Goal: Task Accomplishment & Management: Use online tool/utility

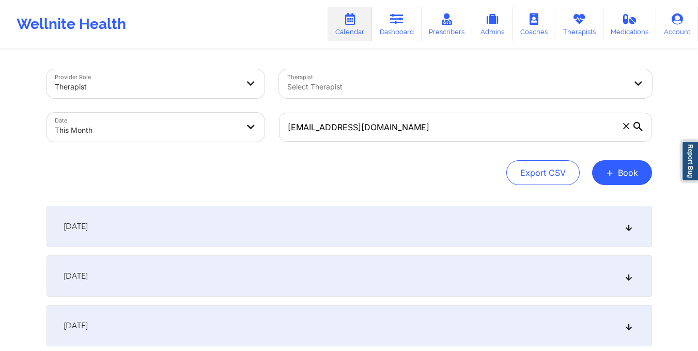
click at [395, 135] on input "[EMAIL_ADDRESS][DOMAIN_NAME]" at bounding box center [465, 127] width 373 height 29
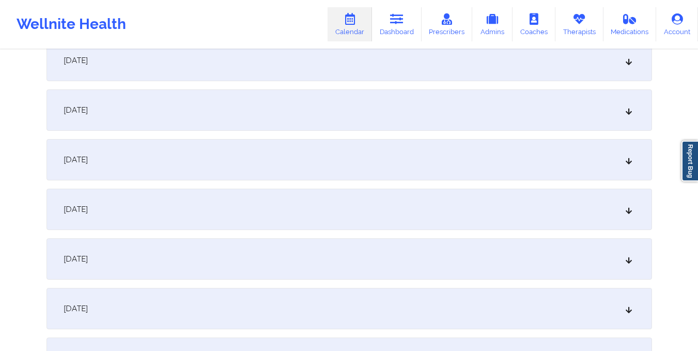
scroll to position [498, 0]
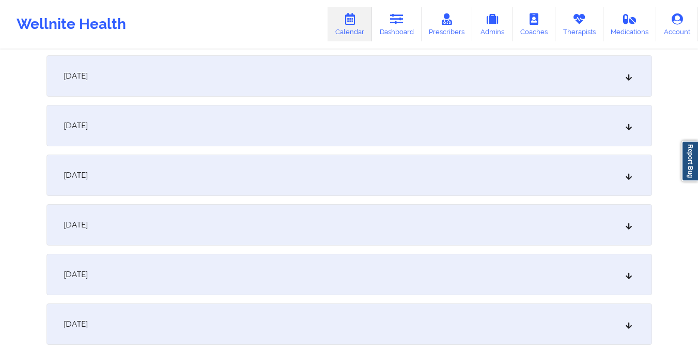
click at [434, 120] on div "[DATE]" at bounding box center [350, 125] width 606 height 41
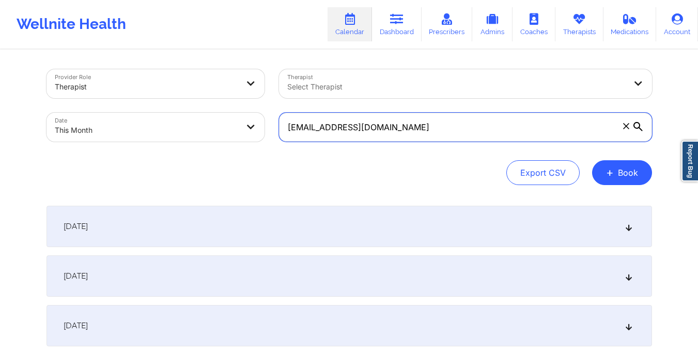
drag, startPoint x: 290, startPoint y: 133, endPoint x: 393, endPoint y: 130, distance: 102.9
click at [393, 130] on input "[EMAIL_ADDRESS][DOMAIN_NAME]" at bounding box center [465, 127] width 373 height 29
paste input "alimi.mermaid7"
click at [292, 126] on input "salimi.mermaid7@gmail.com" at bounding box center [465, 127] width 373 height 29
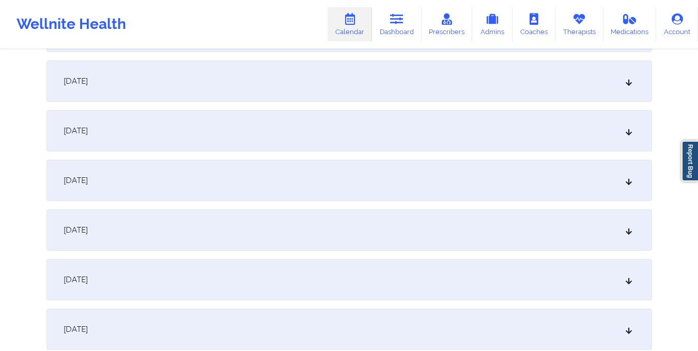
scroll to position [441, 0]
click at [272, 175] on div "October 9, 2025" at bounding box center [350, 181] width 606 height 41
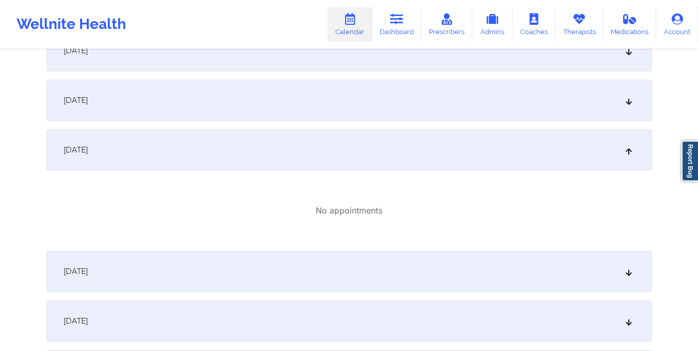
scroll to position [0, 0]
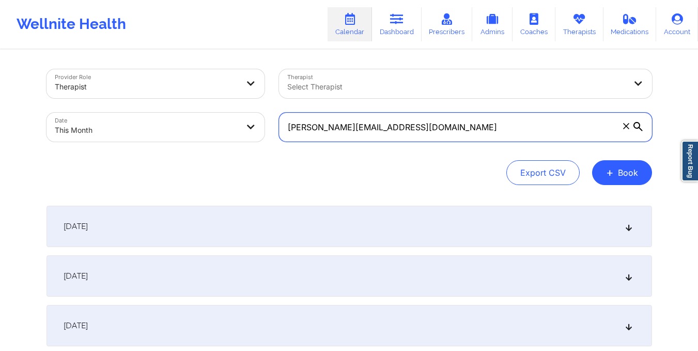
click at [292, 126] on input "salimi.mermaid7@gmail.com" at bounding box center [465, 127] width 373 height 29
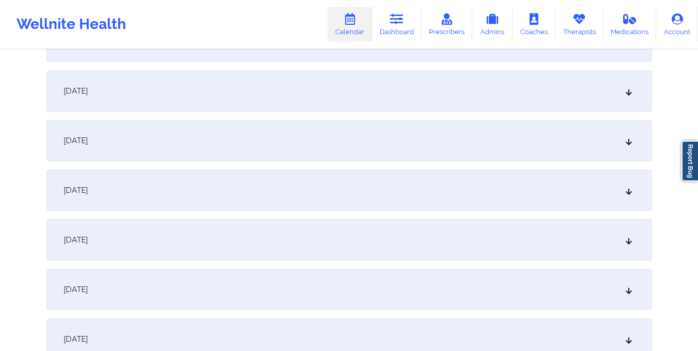
scroll to position [521, 0]
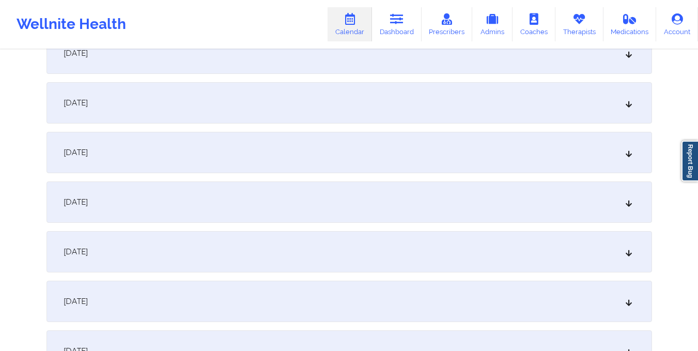
click at [299, 109] on div "October 9, 2025" at bounding box center [350, 102] width 606 height 41
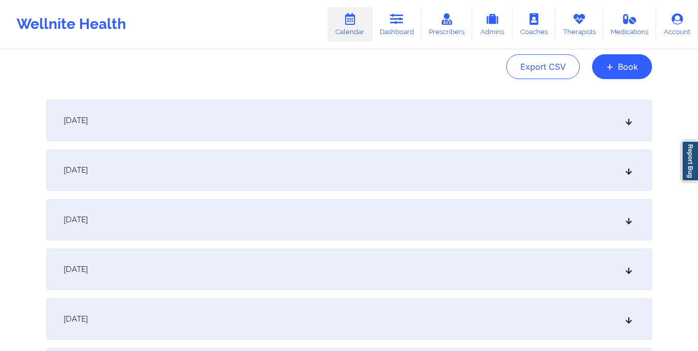
scroll to position [0, 0]
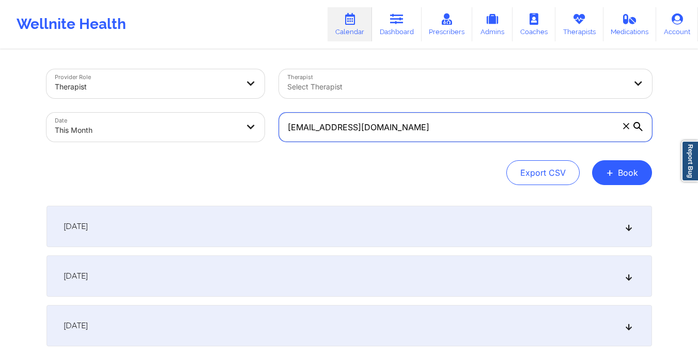
click at [287, 127] on input "alimi.mermaid7@gmail.com" at bounding box center [465, 127] width 373 height 29
drag, startPoint x: 287, startPoint y: 127, endPoint x: 398, endPoint y: 129, distance: 111.2
click at [398, 129] on input "alimi.mermaid7@gmail.com" at bounding box center [465, 127] width 373 height 29
paste input "tzammy@yahoo"
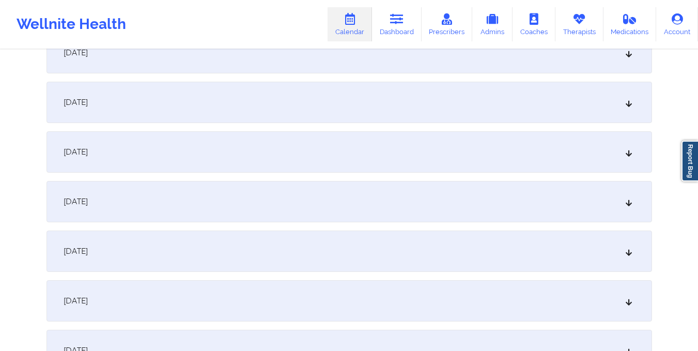
scroll to position [385, 0]
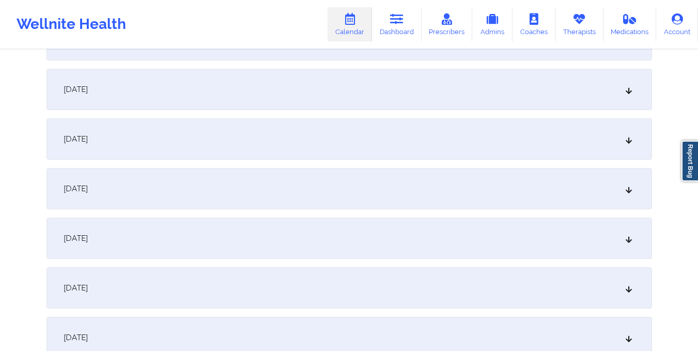
click at [349, 222] on div "October 9, 2025" at bounding box center [350, 238] width 606 height 41
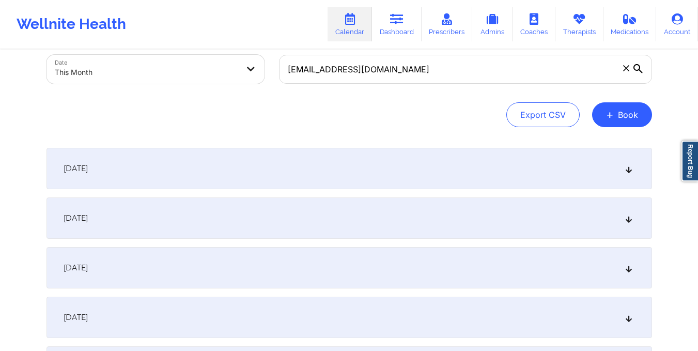
scroll to position [0, 0]
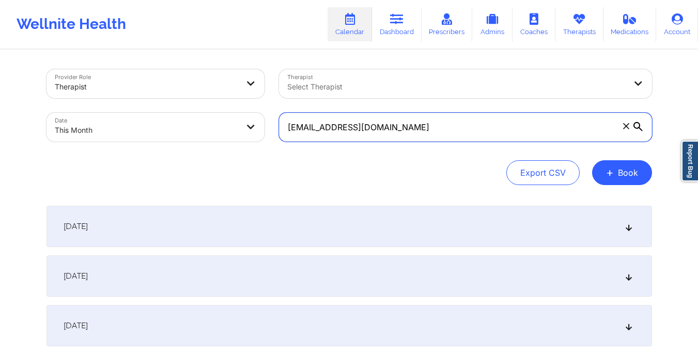
drag, startPoint x: 285, startPoint y: 129, endPoint x: 387, endPoint y: 131, distance: 101.9
click at [387, 131] on input "tzammy@yahoo.com" at bounding box center [465, 127] width 373 height 29
paste input "denelle.winnan"
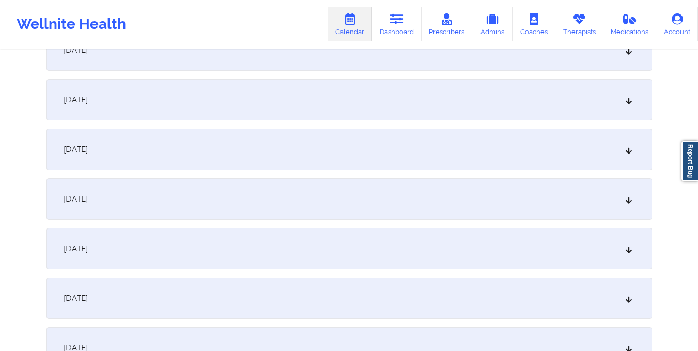
scroll to position [425, 0]
click at [340, 196] on div "October 9, 2025" at bounding box center [350, 198] width 606 height 41
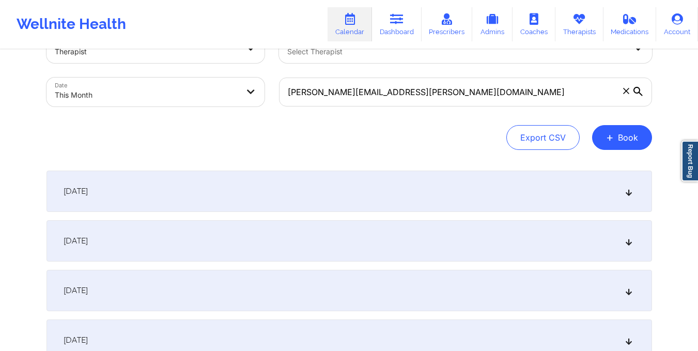
scroll to position [0, 0]
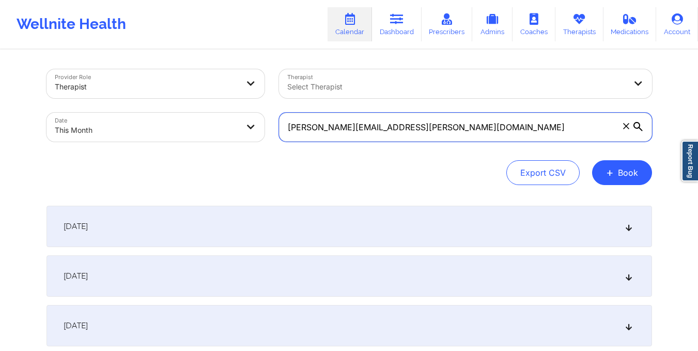
drag, startPoint x: 285, startPoint y: 130, endPoint x: 411, endPoint y: 138, distance: 126.3
click at [411, 138] on input "denelle.winnan@yahoo.com" at bounding box center [465, 127] width 373 height 29
paste input "javiosx@aol"
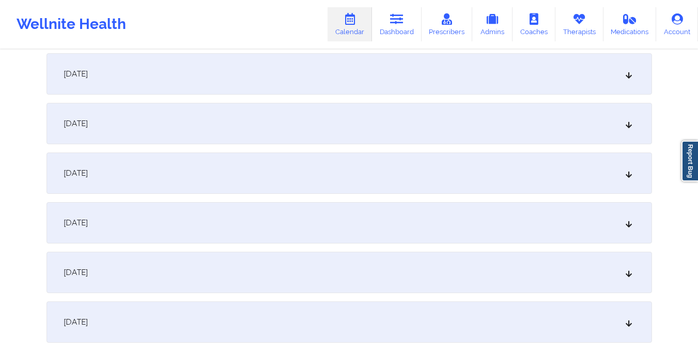
scroll to position [416, 0]
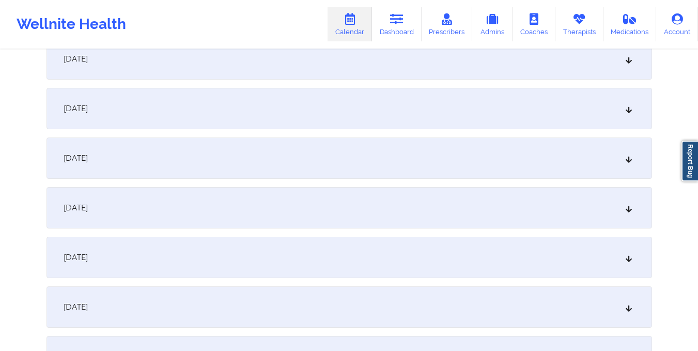
click at [358, 218] on div "October 9, 2025" at bounding box center [350, 207] width 606 height 41
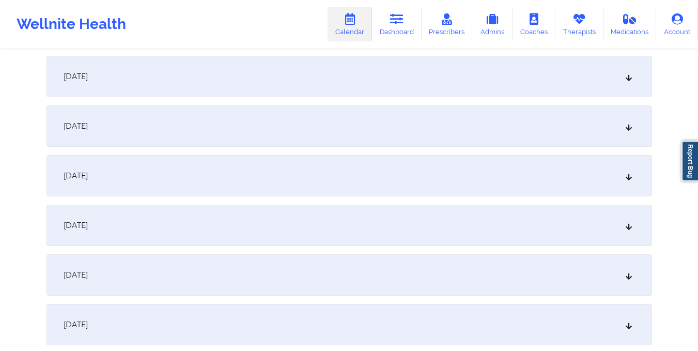
scroll to position [0, 0]
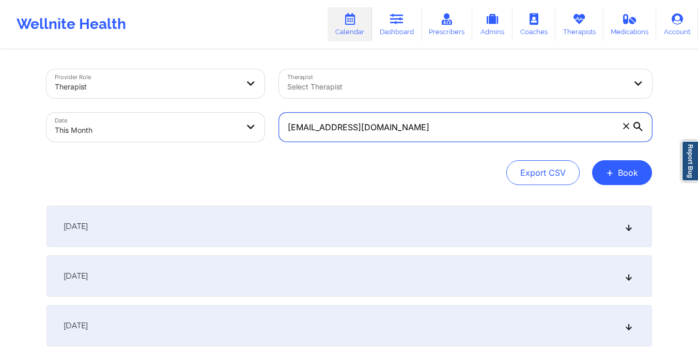
drag, startPoint x: 283, startPoint y: 125, endPoint x: 384, endPoint y: 138, distance: 101.7
click at [384, 138] on input "javiosx@aol.com" at bounding box center [465, 127] width 373 height 29
paste input "aprilraine13@yahoo"
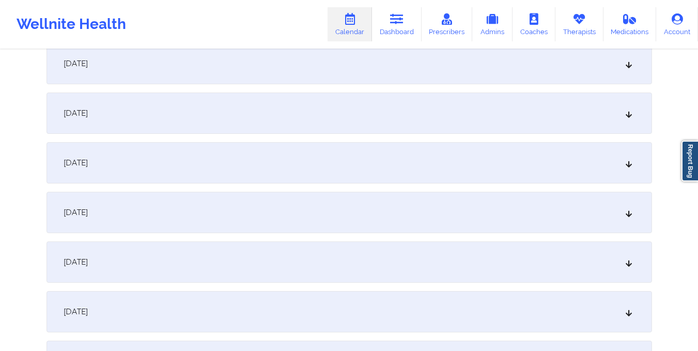
scroll to position [333, 0]
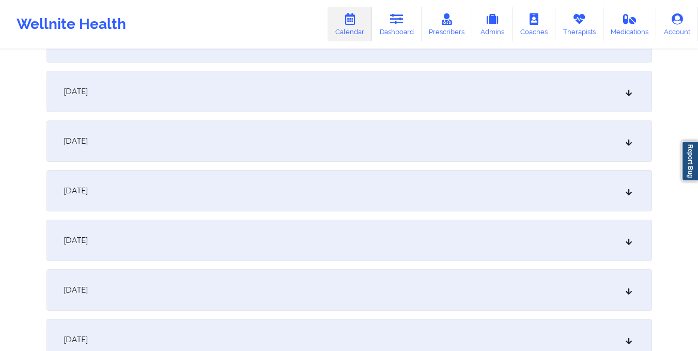
click at [384, 138] on div "October 6, 2025" at bounding box center [350, 140] width 606 height 41
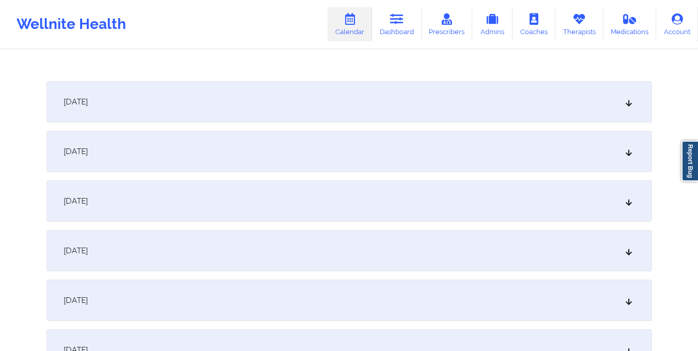
scroll to position [499, 0]
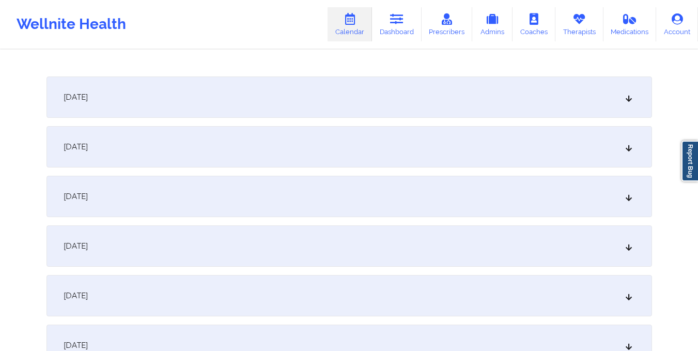
click at [379, 206] on div "October 9, 2025" at bounding box center [350, 196] width 606 height 41
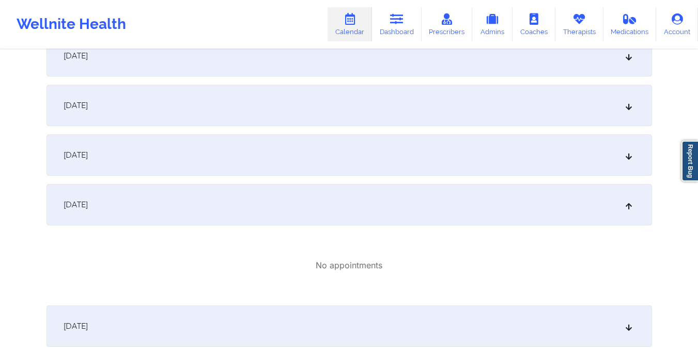
scroll to position [0, 0]
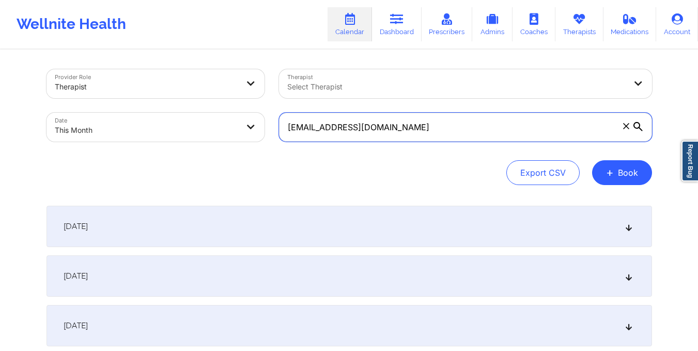
drag, startPoint x: 285, startPoint y: 129, endPoint x: 413, endPoint y: 122, distance: 127.9
click at [413, 122] on input "aprilraine13@yahoo.com" at bounding box center [465, 127] width 373 height 29
paste input "livgurman@gmail"
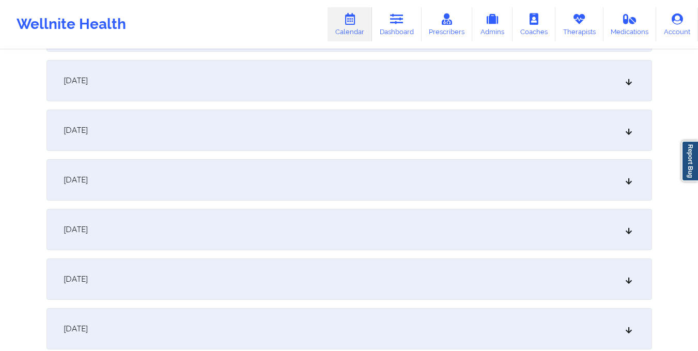
scroll to position [394, 0]
click at [413, 122] on div "October 7, 2025" at bounding box center [350, 129] width 606 height 41
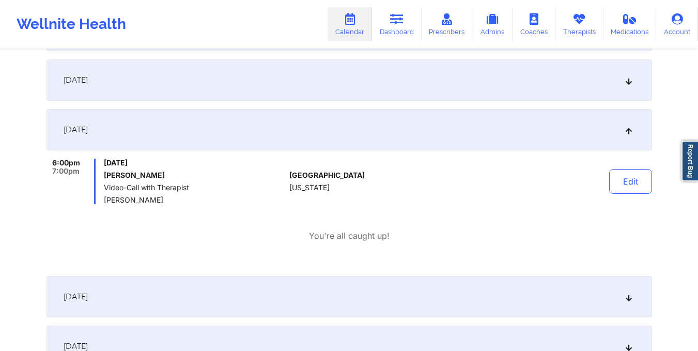
click at [390, 240] on div "You're all caught up!" at bounding box center [350, 236] width 606 height 12
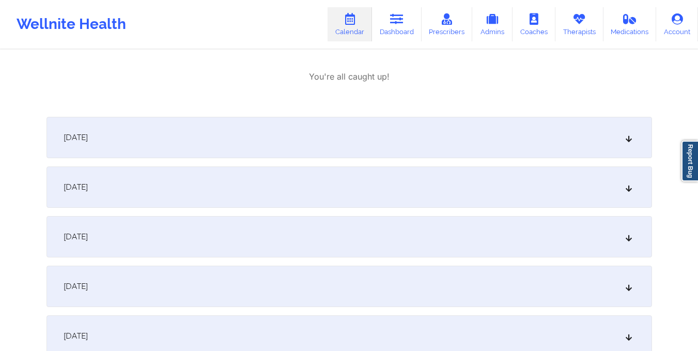
scroll to position [554, 0]
click at [372, 141] on div "October 8, 2025" at bounding box center [350, 136] width 606 height 41
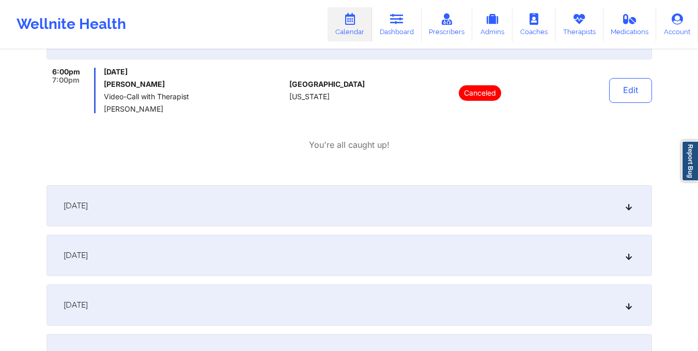
scroll to position [653, 0]
click at [358, 212] on div "October 9, 2025" at bounding box center [350, 205] width 606 height 41
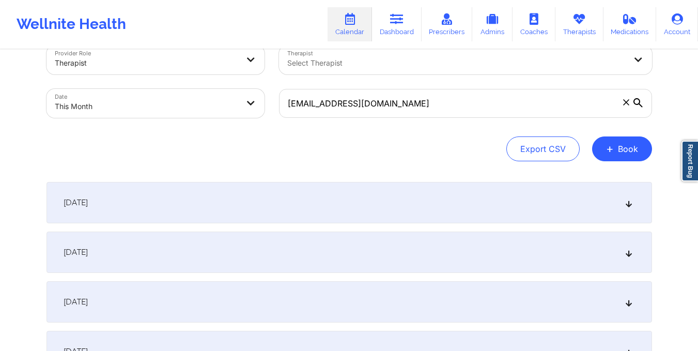
scroll to position [0, 0]
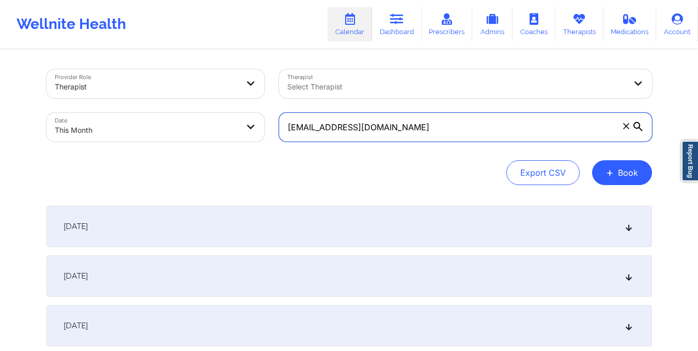
drag, startPoint x: 284, startPoint y: 126, endPoint x: 406, endPoint y: 139, distance: 123.1
click at [406, 139] on input "livgurman@gmail.com" at bounding box center [465, 127] width 373 height 29
paste input "esleylwitt"
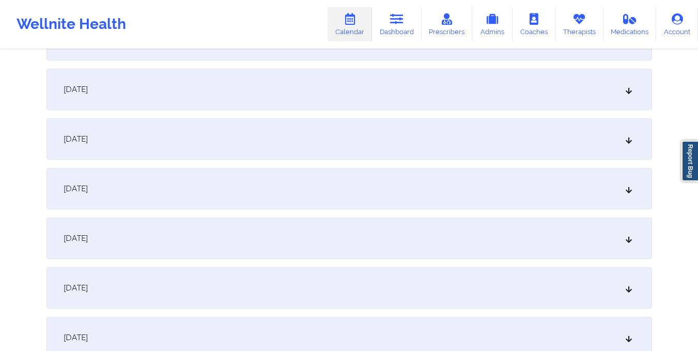
scroll to position [435, 0]
click at [377, 202] on div "October 9, 2025" at bounding box center [350, 187] width 606 height 41
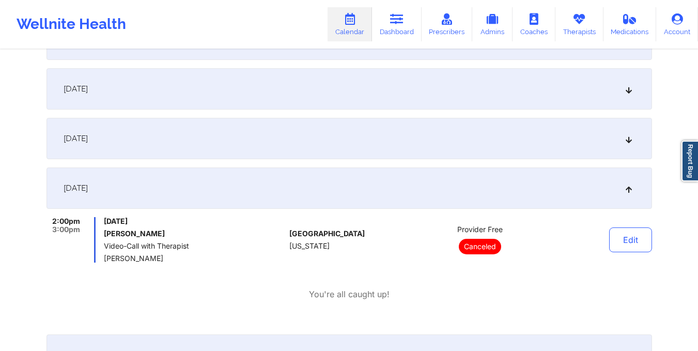
scroll to position [0, 0]
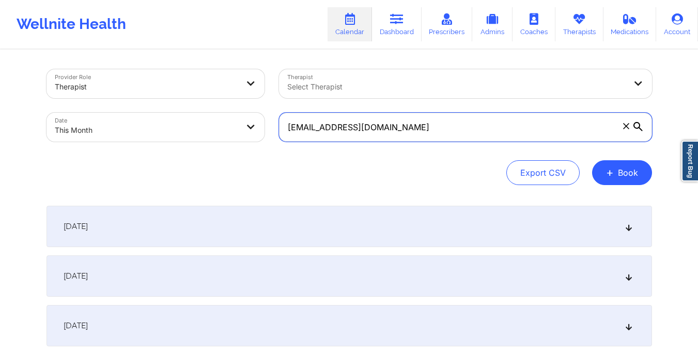
drag, startPoint x: 284, startPoint y: 128, endPoint x: 386, endPoint y: 140, distance: 102.0
click at [386, 140] on input "lesleylwitt@gmail.com" at bounding box center [465, 127] width 373 height 29
paste input "michelle.mlop1"
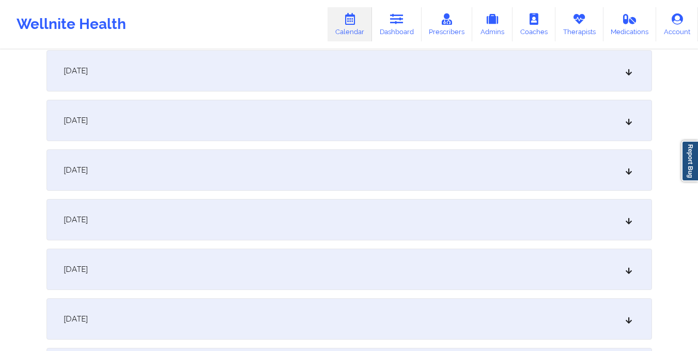
scroll to position [486, 0]
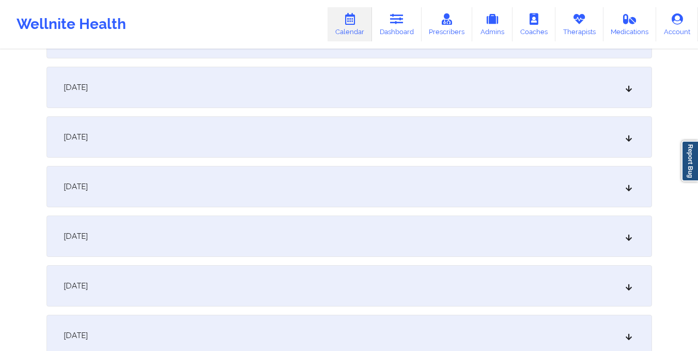
click at [369, 134] on div "October 9, 2025" at bounding box center [350, 136] width 606 height 41
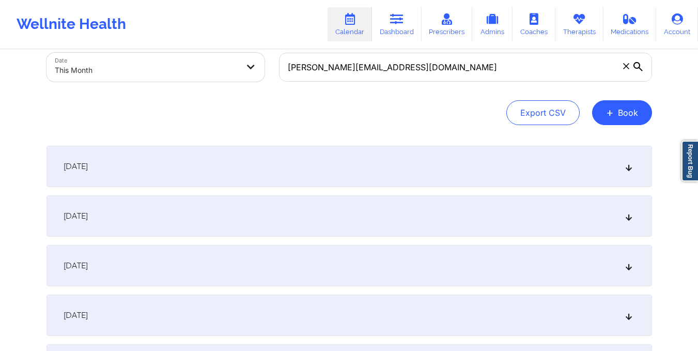
scroll to position [0, 0]
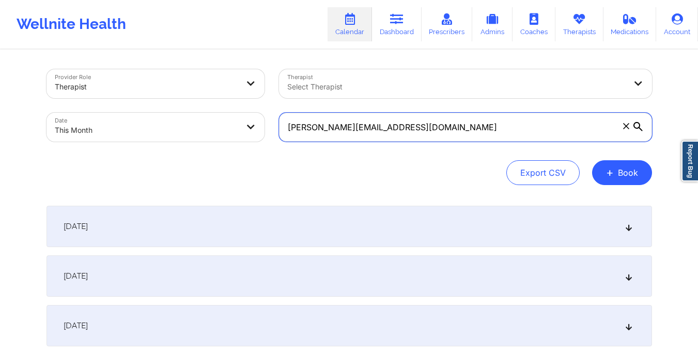
drag, startPoint x: 290, startPoint y: 129, endPoint x: 421, endPoint y: 138, distance: 131.6
click at [421, 138] on input "michelle.mlop1@gmail.com" at bounding box center [465, 127] width 373 height 29
paste input "vklombardi6"
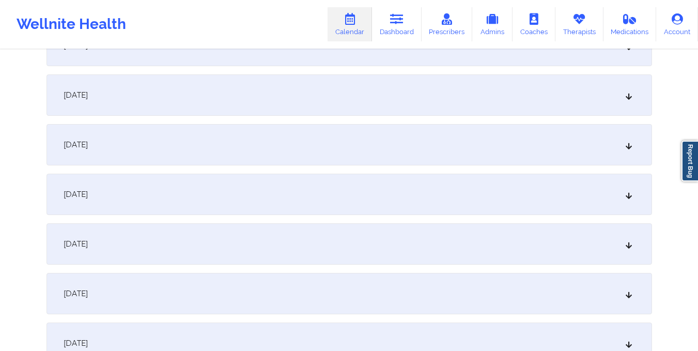
scroll to position [430, 0]
click at [254, 189] on div "October 9, 2025" at bounding box center [350, 193] width 606 height 41
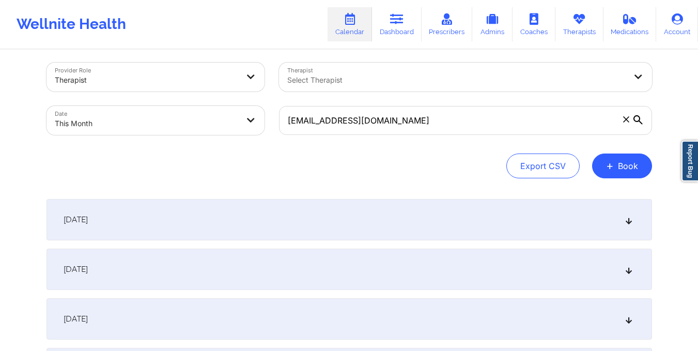
scroll to position [0, 0]
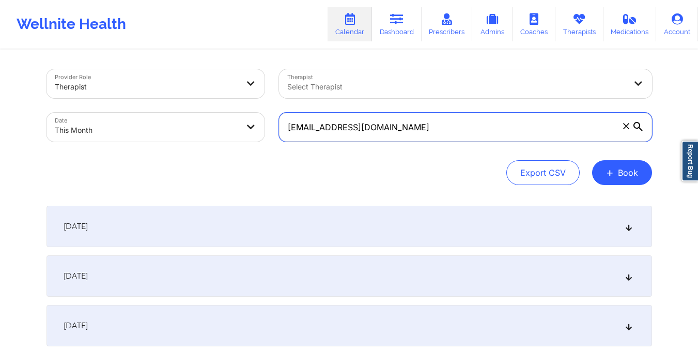
drag, startPoint x: 287, startPoint y: 130, endPoint x: 402, endPoint y: 128, distance: 114.8
click at [402, 128] on input "vklombardi6@gmail.com" at bounding box center [465, 127] width 373 height 29
paste input "lesleylwitt"
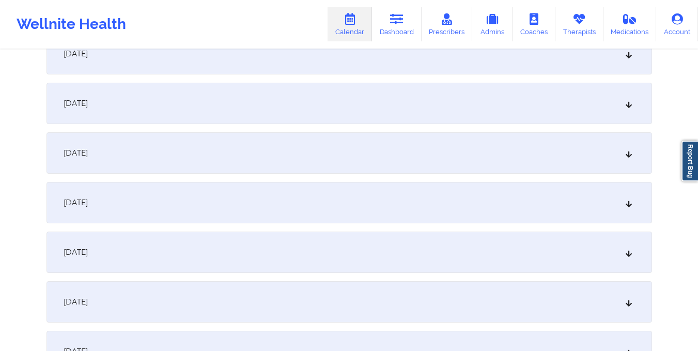
scroll to position [521, 0]
click at [338, 110] on div "October 9, 2025" at bounding box center [350, 102] width 606 height 41
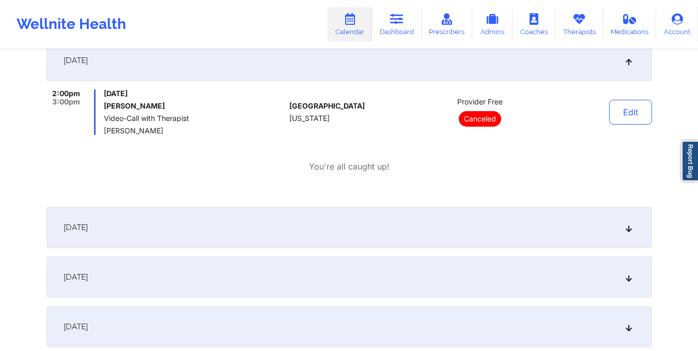
scroll to position [0, 0]
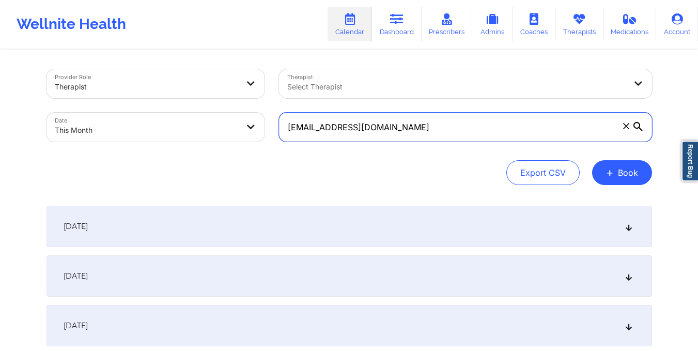
click at [282, 131] on input "lesleylwitt@gmail.com" at bounding box center [465, 127] width 373 height 29
drag, startPoint x: 282, startPoint y: 131, endPoint x: 501, endPoint y: 119, distance: 219.5
click at [501, 119] on input "lesleylwitt@gmail.com" at bounding box center [465, 127] width 373 height 29
paste input "ronnask@comcast.net"
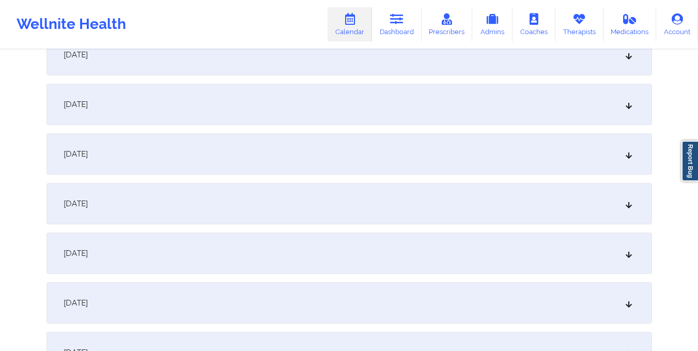
scroll to position [470, 0]
click at [361, 158] on div "October 9, 2025" at bounding box center [350, 152] width 606 height 41
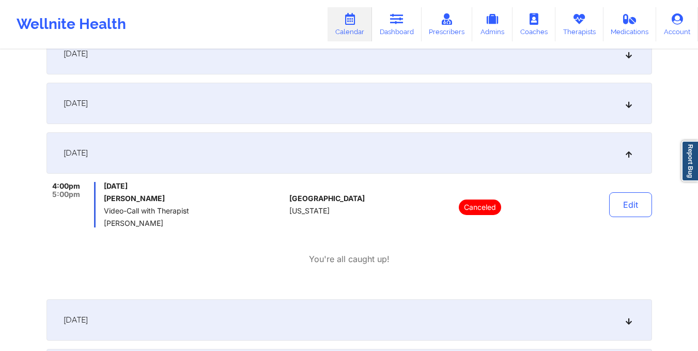
scroll to position [0, 0]
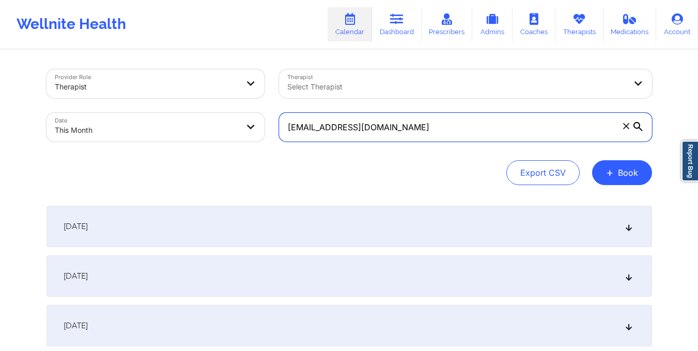
drag, startPoint x: 287, startPoint y: 125, endPoint x: 409, endPoint y: 119, distance: 121.6
click at [409, 119] on input "ronnask@comcast.net" at bounding box center [465, 127] width 373 height 29
paste input "sand9512@gmail.com"
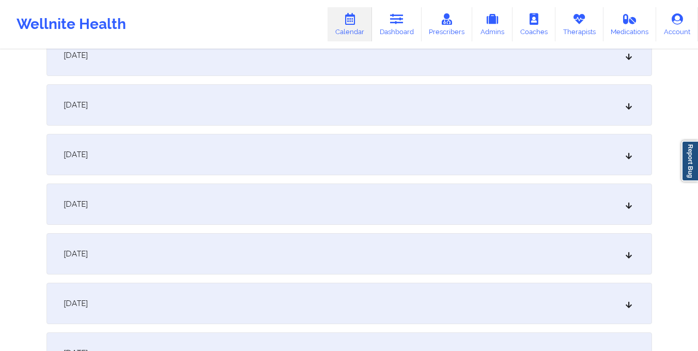
scroll to position [469, 0]
click at [393, 167] on div "October 9, 2025" at bounding box center [350, 153] width 606 height 41
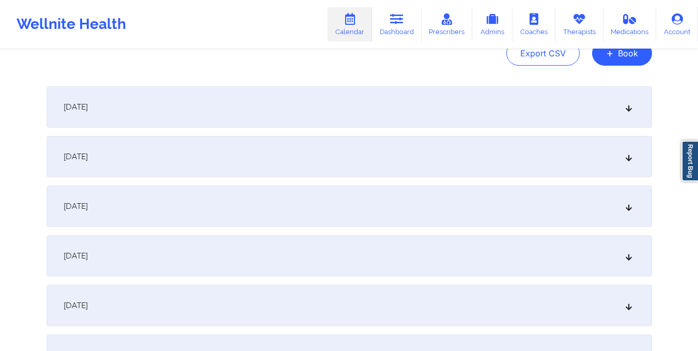
scroll to position [0, 0]
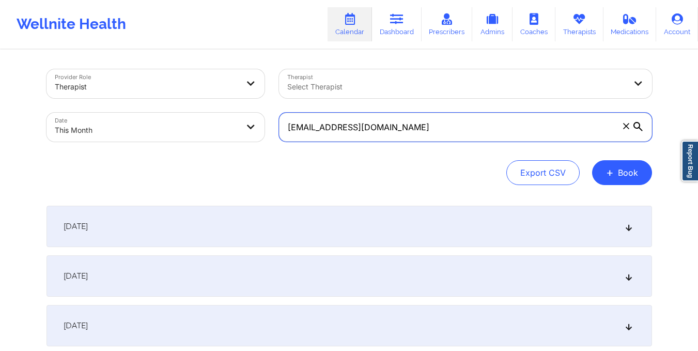
drag, startPoint x: 286, startPoint y: 134, endPoint x: 385, endPoint y: 149, distance: 100.4
click at [385, 149] on div "Provider Role Therapist Therapist Select Therapist Date This Month sand9512@gma…" at bounding box center [350, 127] width 606 height 116
paste input "loren.r.douglass"
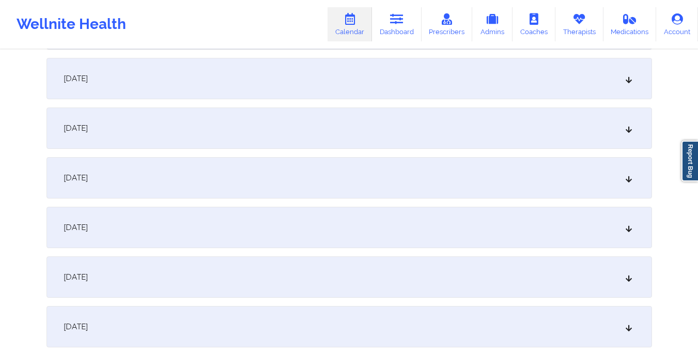
scroll to position [496, 0]
click at [369, 132] on div "October 9, 2025" at bounding box center [350, 127] width 606 height 41
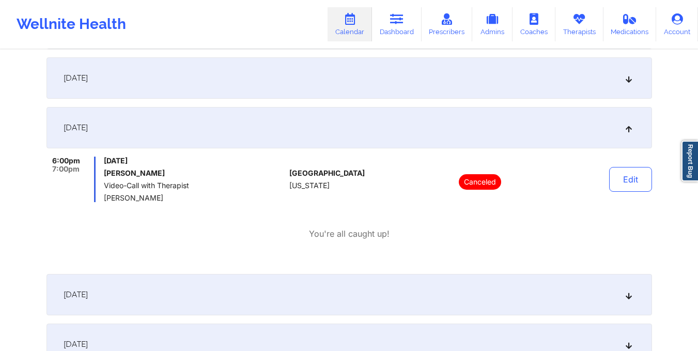
click at [388, 167] on div "United States Florida" at bounding box center [346, 179] width 115 height 45
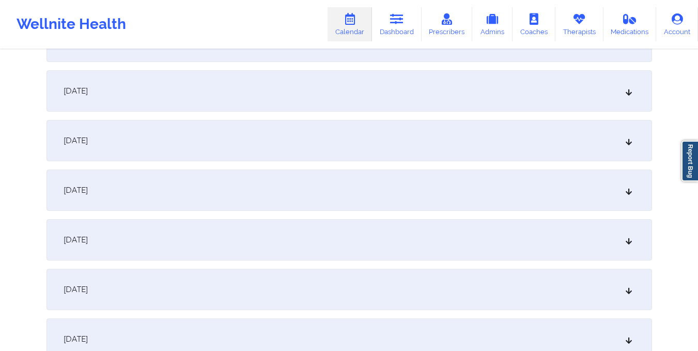
scroll to position [0, 0]
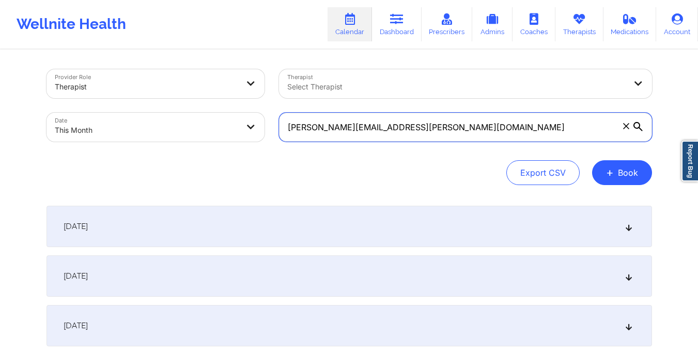
drag, startPoint x: 287, startPoint y: 126, endPoint x: 415, endPoint y: 133, distance: 127.9
click at [415, 133] on input "loren.r.douglass@gmail.com" at bounding box center [465, 127] width 373 height 29
paste input "sharonpomales@yahoo"
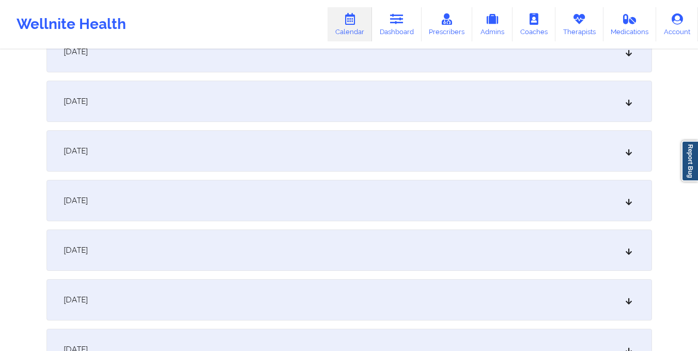
scroll to position [473, 0]
click at [373, 139] on div "October 9, 2025" at bounding box center [350, 150] width 606 height 41
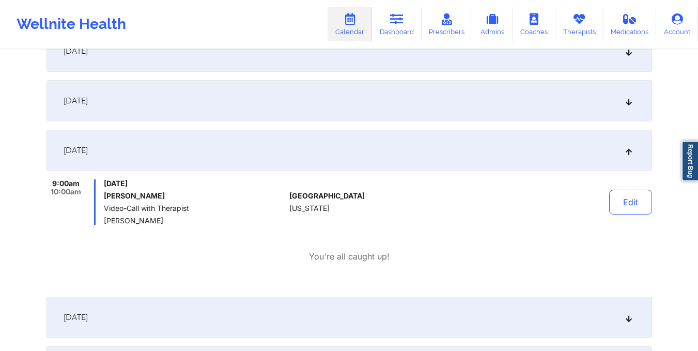
scroll to position [0, 0]
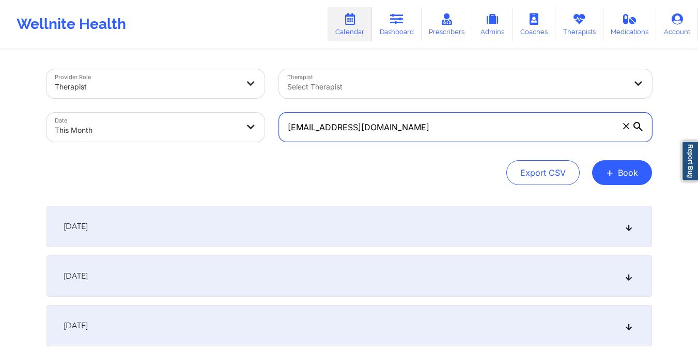
drag, startPoint x: 287, startPoint y: 127, endPoint x: 433, endPoint y: 143, distance: 146.6
click at [433, 143] on div "sharonpomales@yahoo.com" at bounding box center [466, 126] width 388 height 43
paste input "vegayamayra23@gmail"
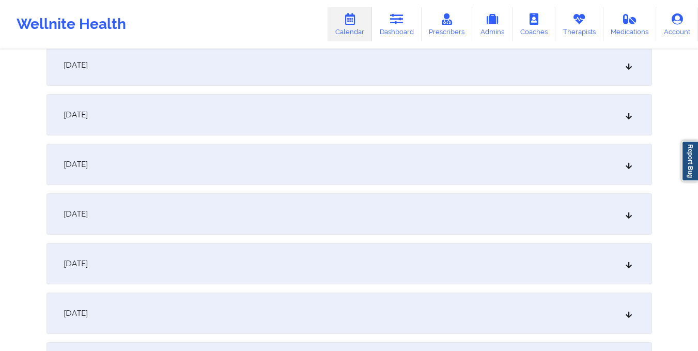
scroll to position [410, 0]
click at [380, 225] on div "October 9, 2025" at bounding box center [350, 213] width 606 height 41
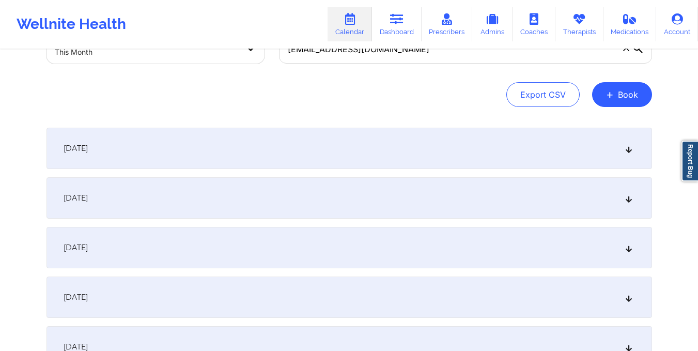
scroll to position [0, 0]
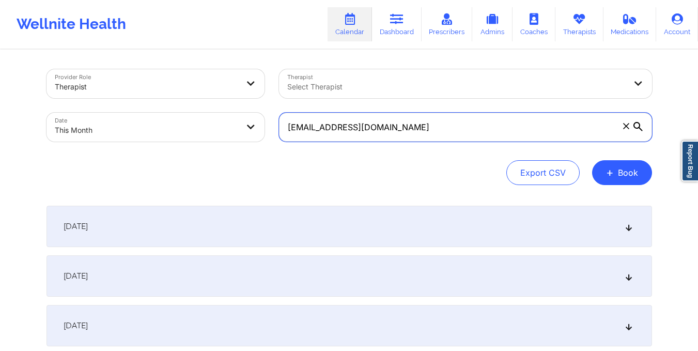
drag, startPoint x: 286, startPoint y: 129, endPoint x: 460, endPoint y: 134, distance: 174.3
click at [460, 134] on input "vegayamayra23@gmail.com" at bounding box center [465, 127] width 373 height 29
paste input "chairexpert@hot"
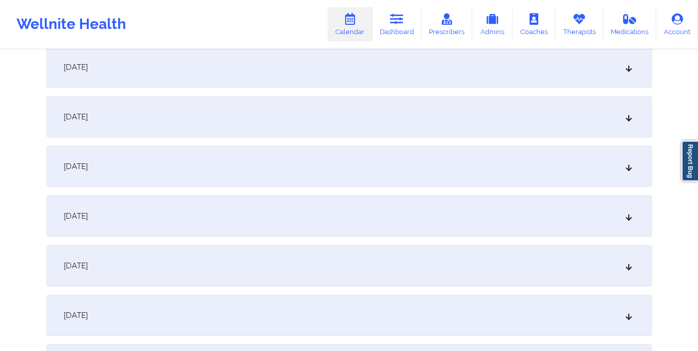
scroll to position [358, 0]
click at [439, 260] on div "October 9, 2025" at bounding box center [350, 265] width 606 height 41
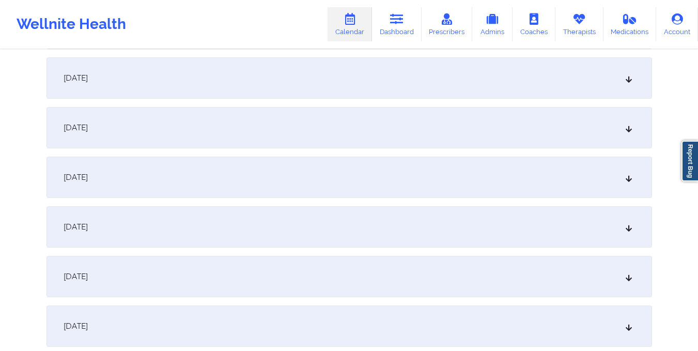
scroll to position [0, 0]
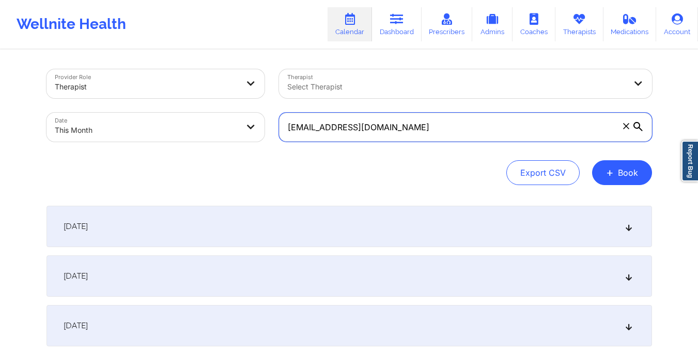
drag, startPoint x: 286, startPoint y: 133, endPoint x: 406, endPoint y: 145, distance: 121.1
click at [406, 145] on div "chairexpert@hotmail.com" at bounding box center [466, 126] width 388 height 43
paste input "kelseymcilraith@g"
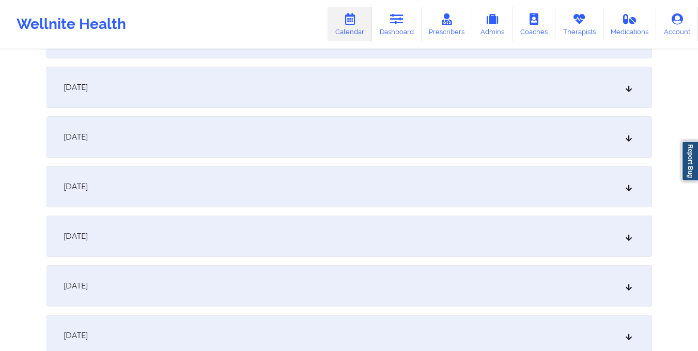
scroll to position [482, 0]
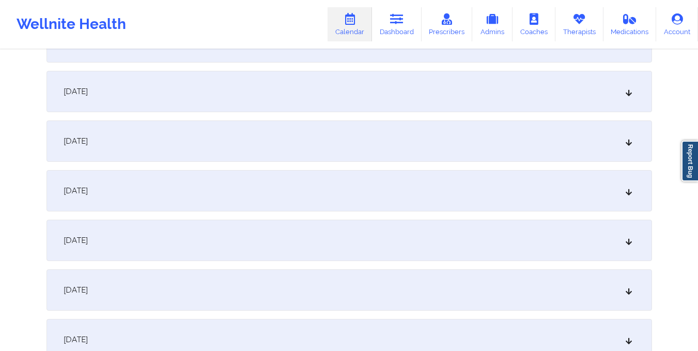
click at [345, 142] on div "October 9, 2025" at bounding box center [350, 140] width 606 height 41
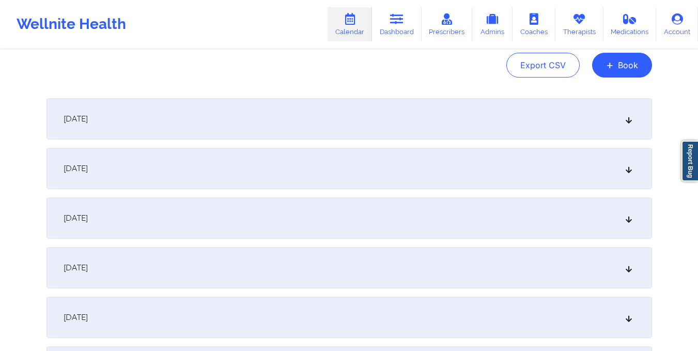
scroll to position [0, 0]
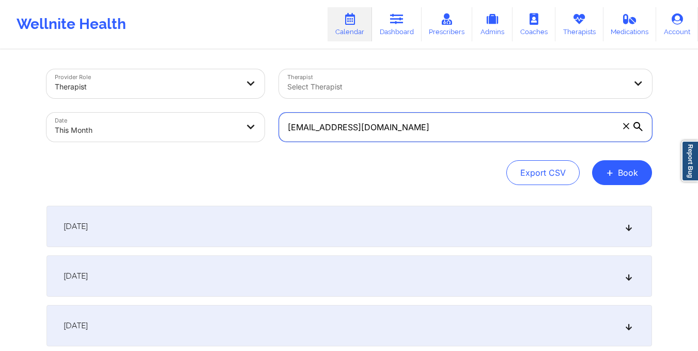
drag, startPoint x: 286, startPoint y: 130, endPoint x: 416, endPoint y: 147, distance: 131.4
click at [416, 147] on div "kelseymcilraith@gmail.com" at bounding box center [466, 126] width 388 height 43
paste input "tsimmssymmetry"
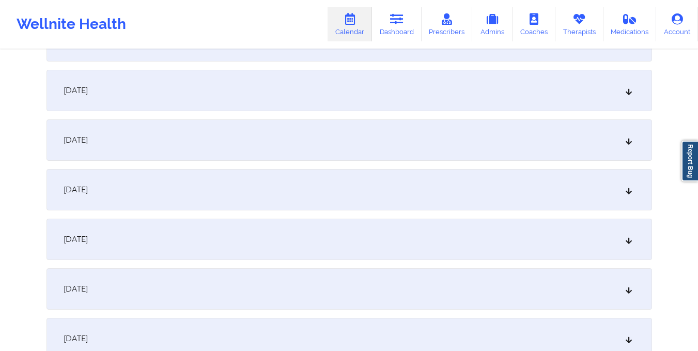
scroll to position [434, 0]
click at [403, 187] on div "October 9, 2025" at bounding box center [350, 189] width 606 height 41
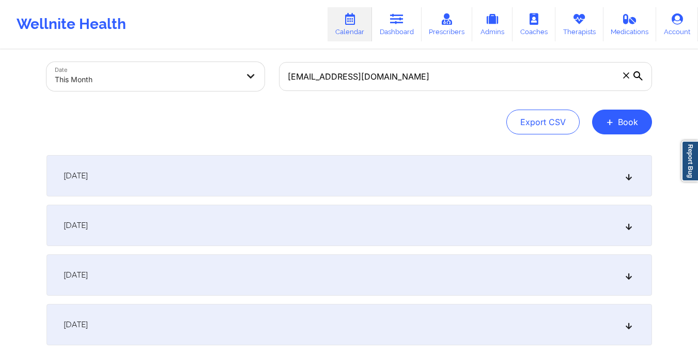
scroll to position [0, 0]
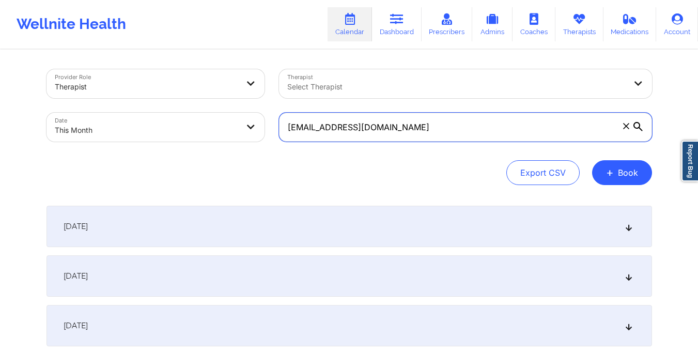
drag, startPoint x: 285, startPoint y: 125, endPoint x: 412, endPoint y: 126, distance: 126.7
click at [412, 126] on input "tsimmssymmetry@gmail.com" at bounding box center [465, 127] width 373 height 29
paste input "febo.karen"
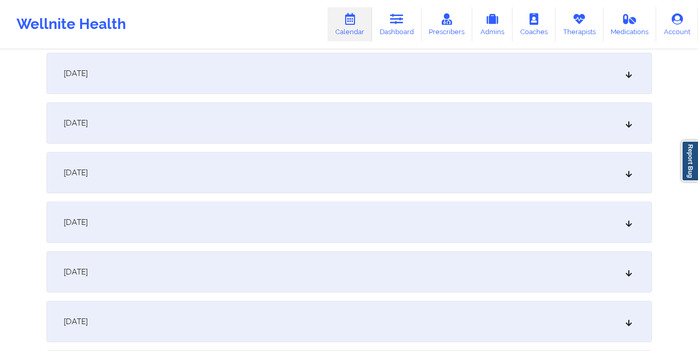
scroll to position [451, 0]
type input "[PERSON_NAME][EMAIL_ADDRESS][PERSON_NAME][DOMAIN_NAME]"
click at [386, 185] on div "October 9, 2025" at bounding box center [350, 171] width 606 height 41
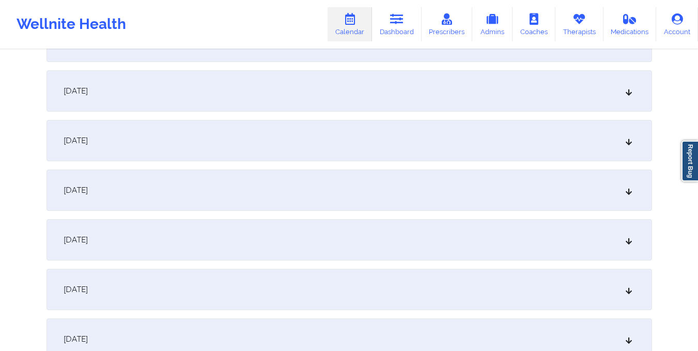
scroll to position [0, 0]
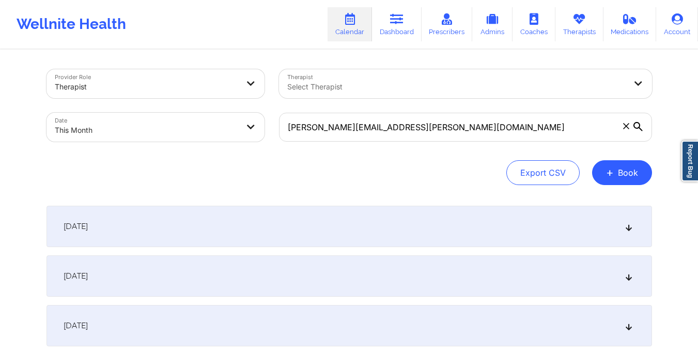
click at [151, 134] on body "Wellnite Health Calendar Dashboard Prescribers Admins Coaches Therapists Medica…" at bounding box center [349, 175] width 698 height 351
select select "2025-9"
select select "2025-10"
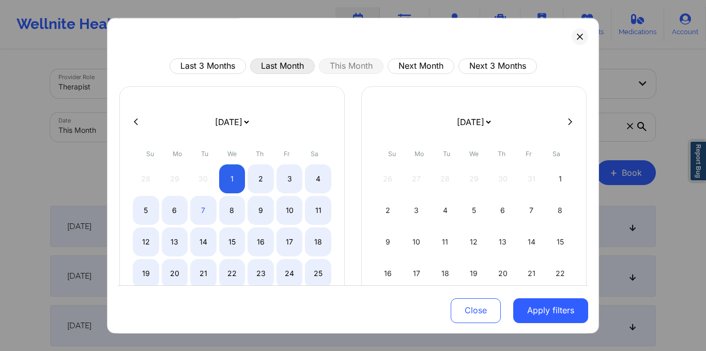
click at [272, 70] on button "Last Month" at bounding box center [282, 66] width 65 height 16
select select "2025-8"
select select "2025-9"
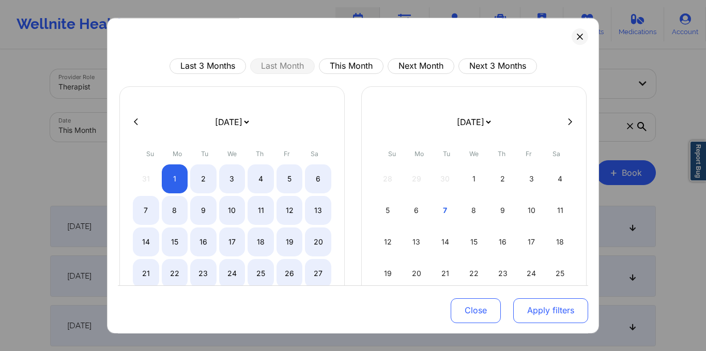
click at [538, 319] on button "Apply filters" at bounding box center [550, 310] width 75 height 25
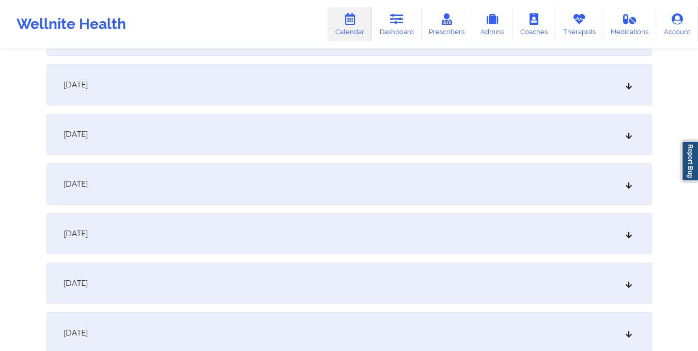
scroll to position [892, 0]
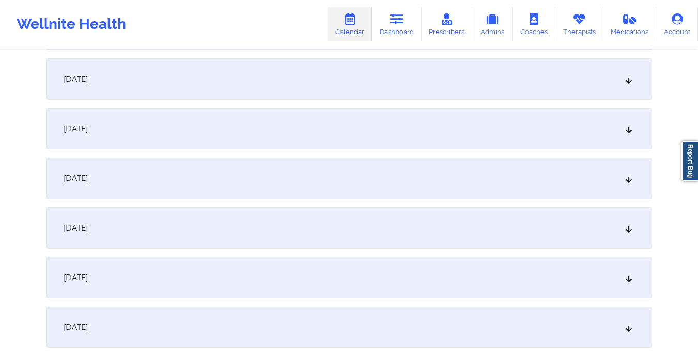
click at [415, 133] on div "September 17, 2025" at bounding box center [350, 128] width 606 height 41
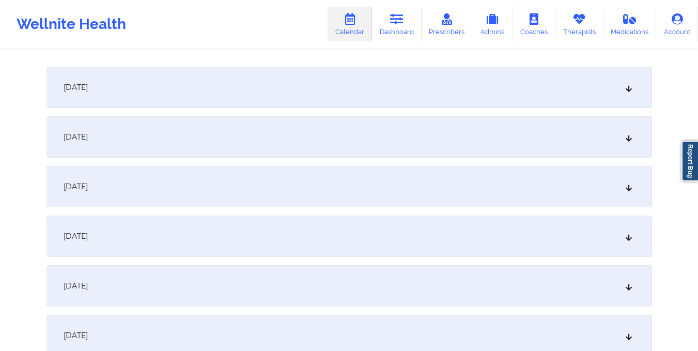
scroll to position [0, 0]
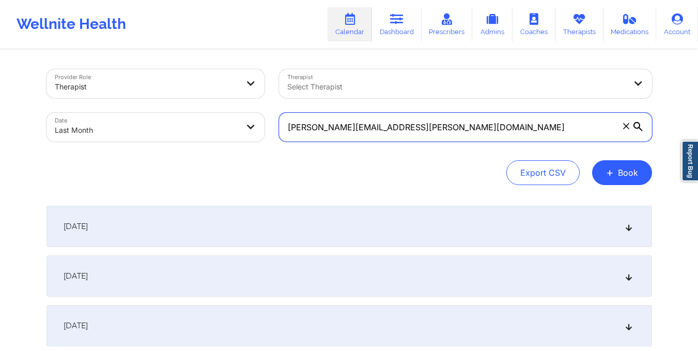
drag, startPoint x: 282, startPoint y: 128, endPoint x: 399, endPoint y: 133, distance: 117.0
click at [399, 133] on input "[PERSON_NAME][EMAIL_ADDRESS][PERSON_NAME][DOMAIN_NAME]" at bounding box center [465, 127] width 373 height 29
paste input "12.tom.k"
type input "12.tom.k@gmail.com"
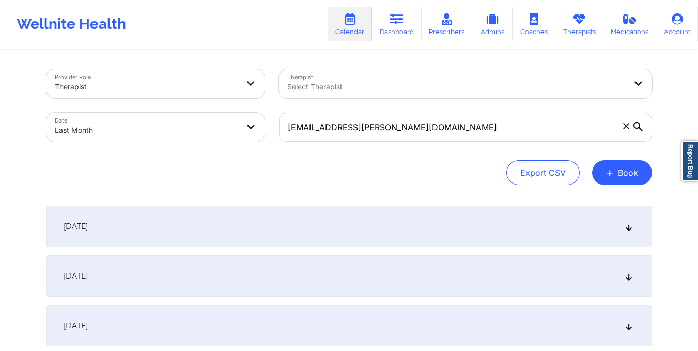
select select "2025-8"
select select "2025-9"
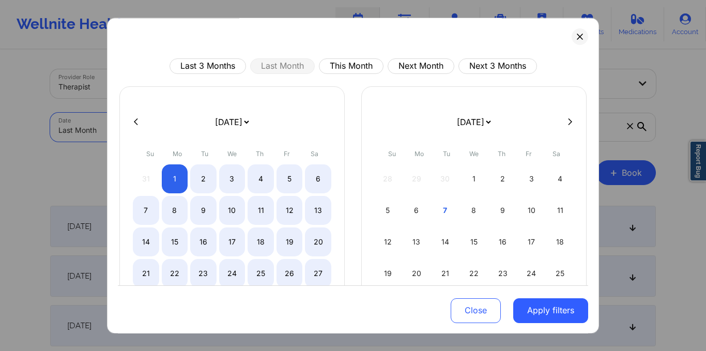
click at [214, 117] on body "Wellnite Health Calendar Dashboard Prescribers Admins Coaches Therapists Medica…" at bounding box center [353, 175] width 706 height 351
click at [350, 66] on button "This Month" at bounding box center [351, 66] width 65 height 16
select select "2025-9"
select select "2025-10"
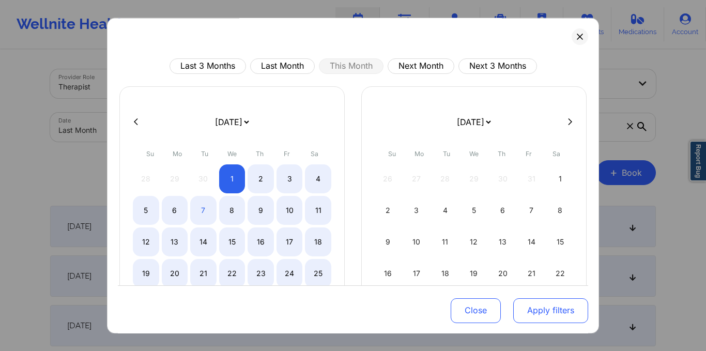
click at [531, 301] on button "Apply filters" at bounding box center [550, 310] width 75 height 25
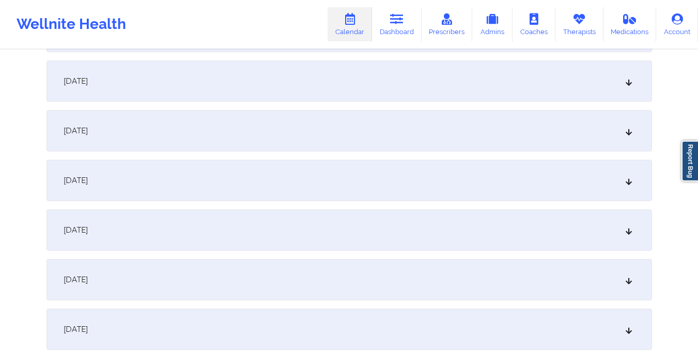
scroll to position [394, 0]
click at [364, 240] on div "October 9, 2025" at bounding box center [350, 229] width 606 height 41
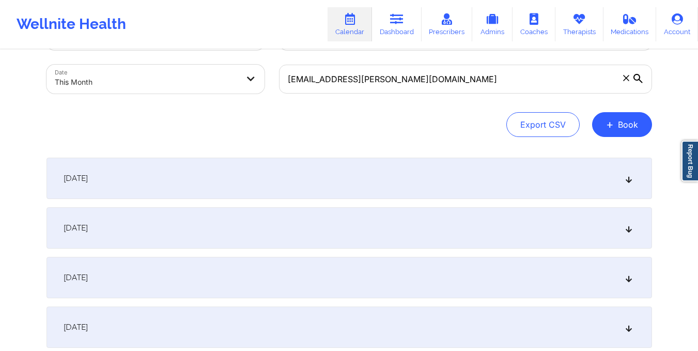
scroll to position [0, 0]
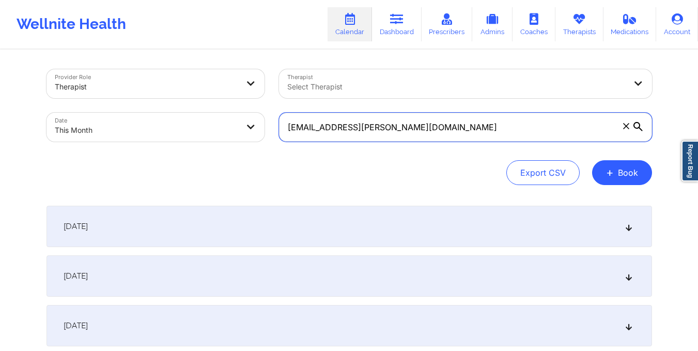
drag, startPoint x: 280, startPoint y: 133, endPoint x: 420, endPoint y: 154, distance: 141.6
click at [420, 154] on div "Provider Role Therapist Therapist Select Therapist Date This Month 12.tom.k@gma…" at bounding box center [350, 127] width 606 height 116
paste input "lesleylwitt"
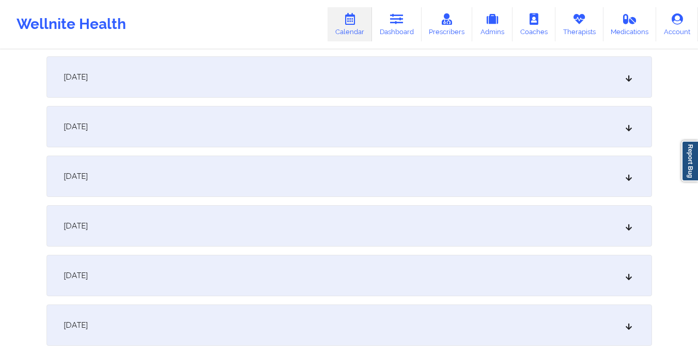
scroll to position [398, 0]
click at [402, 209] on div "October 9, 2025" at bounding box center [350, 225] width 606 height 41
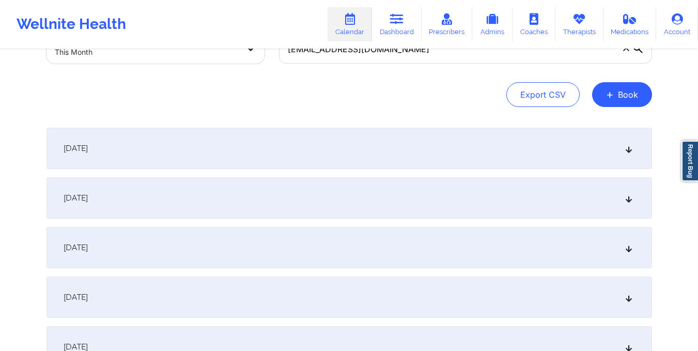
scroll to position [0, 0]
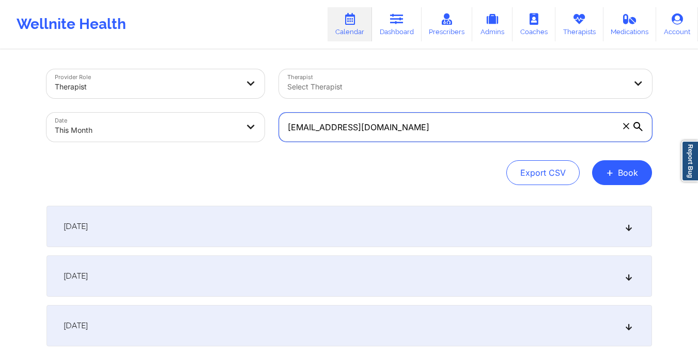
drag, startPoint x: 284, startPoint y: 122, endPoint x: 424, endPoint y: 152, distance: 143.3
click at [424, 152] on div "Provider Role Therapist Therapist Select Therapist Date This Month lesleylwitt@…" at bounding box center [350, 127] width 606 height 116
paste input "ovett202225@hot"
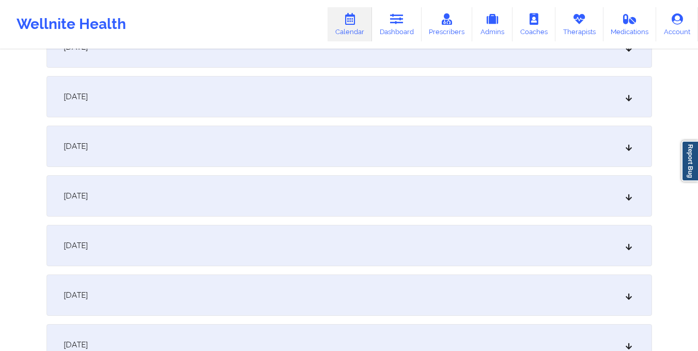
scroll to position [527, 0]
click at [424, 152] on div "October 10, 2025" at bounding box center [350, 145] width 606 height 41
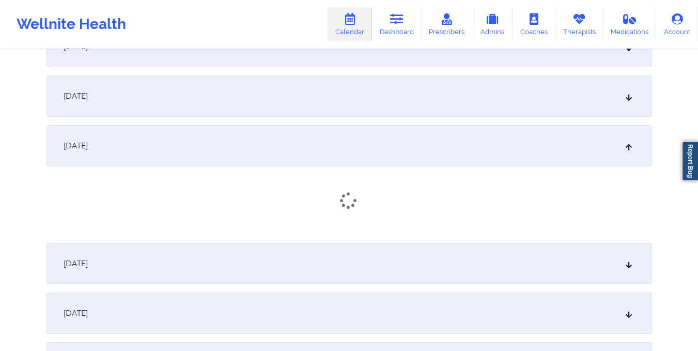
click at [402, 87] on div "October 9, 2025" at bounding box center [350, 95] width 606 height 41
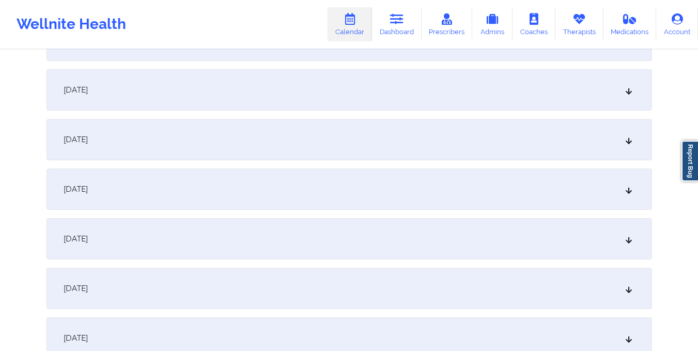
scroll to position [0, 0]
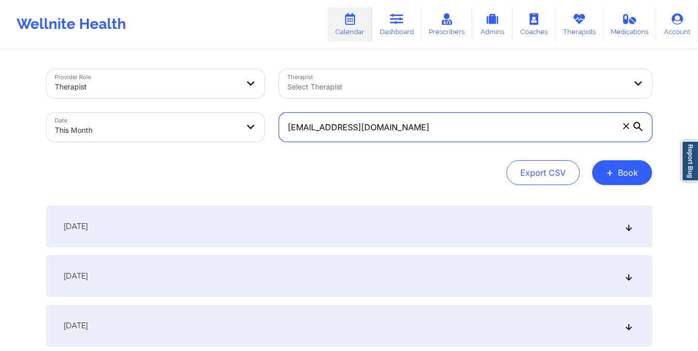
drag, startPoint x: 284, startPoint y: 131, endPoint x: 423, endPoint y: 146, distance: 139.4
click at [423, 146] on div "lovett202225@hotmail.com" at bounding box center [466, 126] width 388 height 43
paste input "giozepeda@ao"
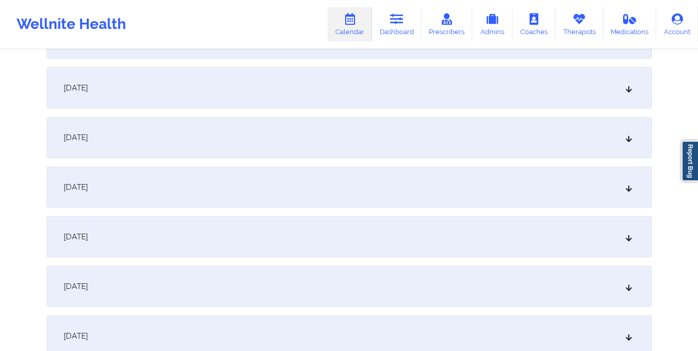
scroll to position [387, 0]
click at [395, 218] on div "October 9, 2025" at bounding box center [350, 236] width 606 height 41
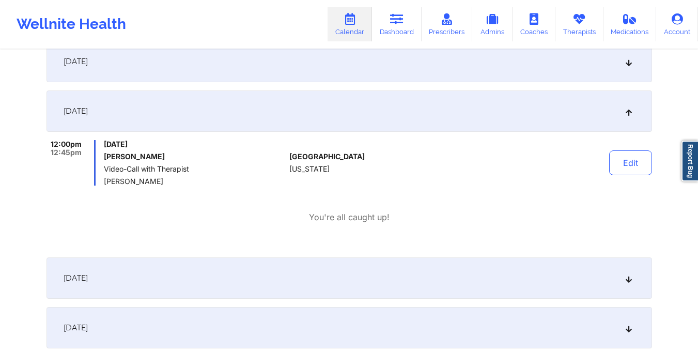
scroll to position [0, 0]
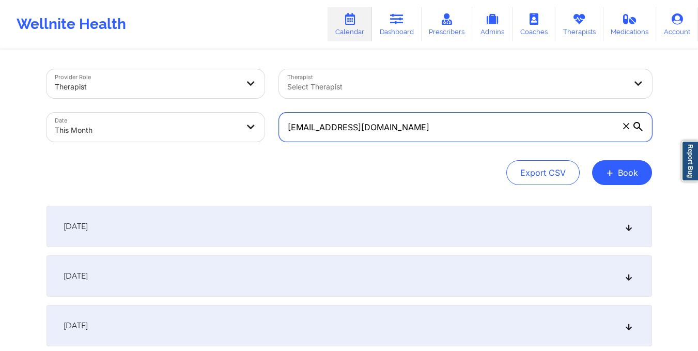
drag, startPoint x: 287, startPoint y: 119, endPoint x: 398, endPoint y: 147, distance: 114.0
click at [398, 147] on div "giozepeda@aol.com" at bounding box center [466, 126] width 388 height 43
paste input "aurimararteaga10@gmai"
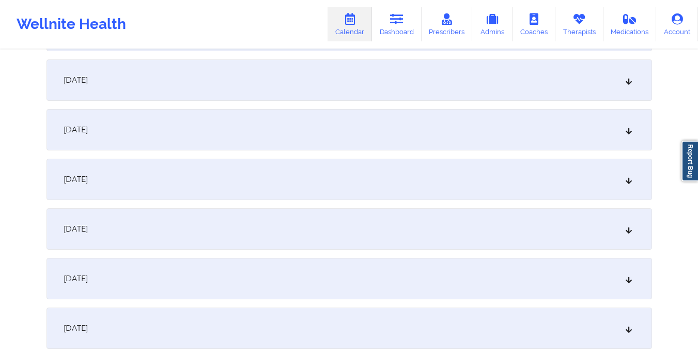
scroll to position [396, 0]
click at [334, 223] on div "October 9, 2025" at bounding box center [350, 227] width 606 height 41
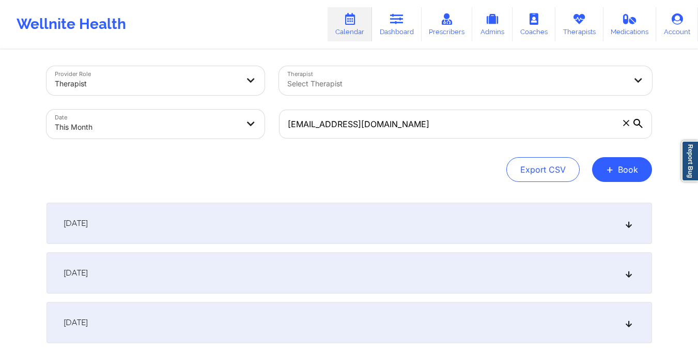
scroll to position [0, 0]
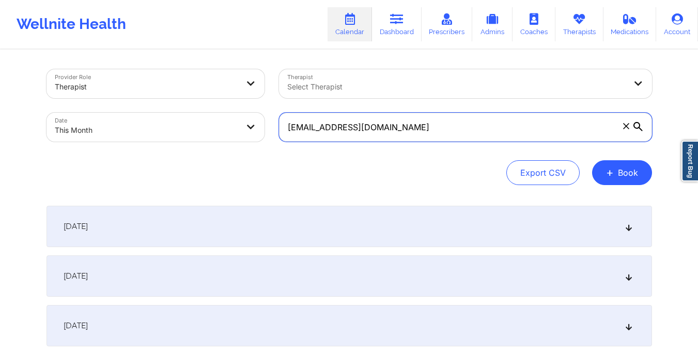
drag, startPoint x: 289, startPoint y: 125, endPoint x: 458, endPoint y: 150, distance: 170.4
click at [458, 150] on div "Provider Role Therapist Therapist Select Therapist Date This Month aurimarartea…" at bounding box center [350, 127] width 606 height 116
paste input "kidleo702"
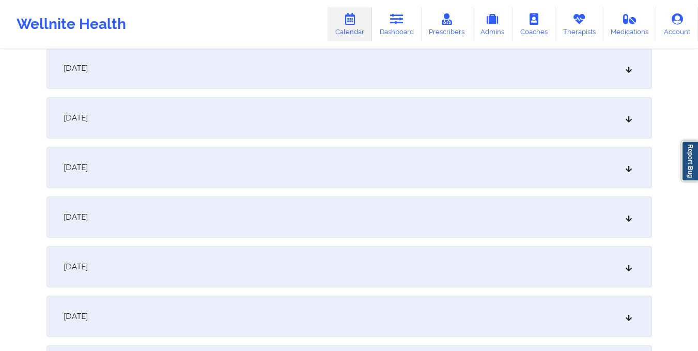
scroll to position [407, 0]
click at [215, 218] on div "October 9, 2025" at bounding box center [350, 215] width 606 height 41
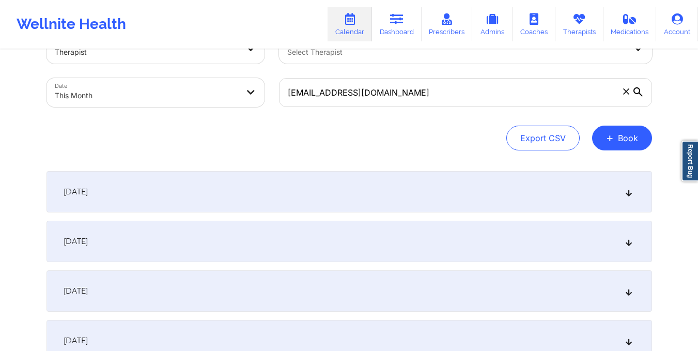
scroll to position [0, 0]
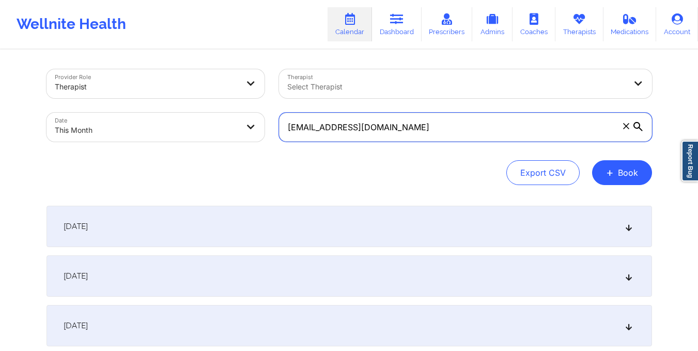
drag, startPoint x: 283, startPoint y: 130, endPoint x: 426, endPoint y: 158, distance: 145.9
click at [426, 158] on div "Provider Role Therapist Therapist Select Therapist Date This Month kidleo702@gm…" at bounding box center [350, 127] width 606 height 116
paste input "bretz76"
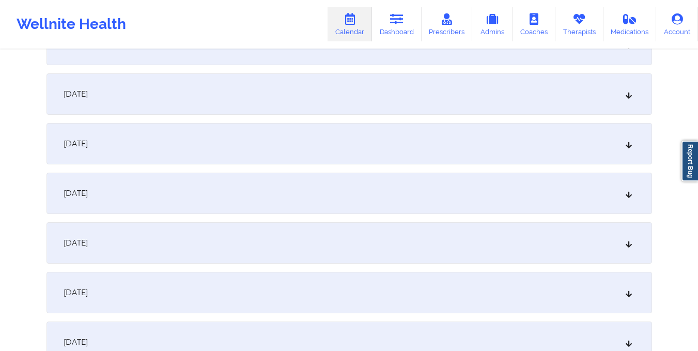
scroll to position [491, 0]
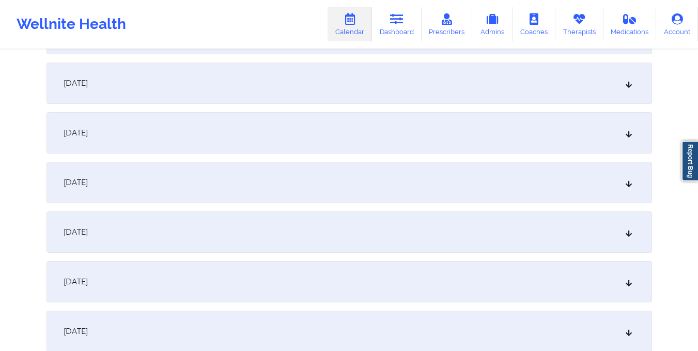
click at [365, 139] on div "October 9, 2025" at bounding box center [350, 132] width 606 height 41
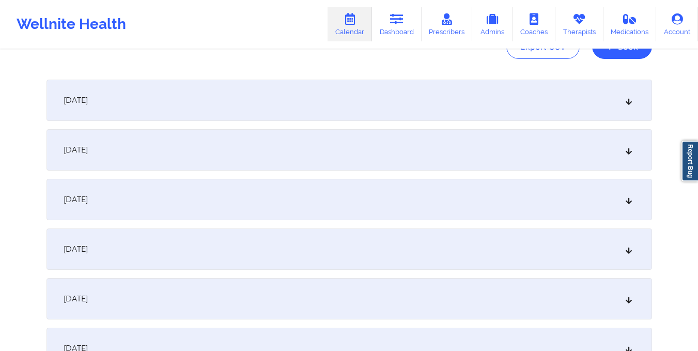
scroll to position [0, 0]
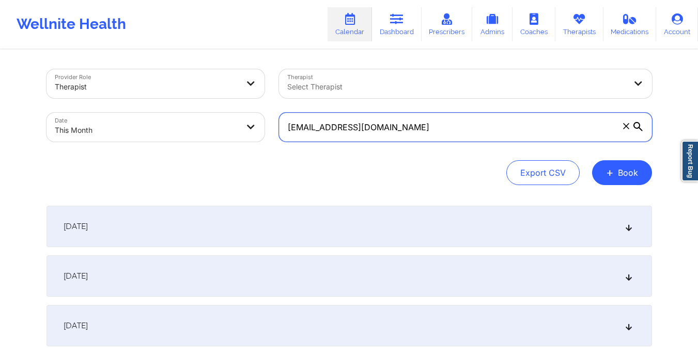
drag, startPoint x: 286, startPoint y: 128, endPoint x: 371, endPoint y: 128, distance: 84.3
click at [371, 128] on input "bretz76@gmail.com" at bounding box center [465, 127] width 373 height 29
paste input "aimeeyu731"
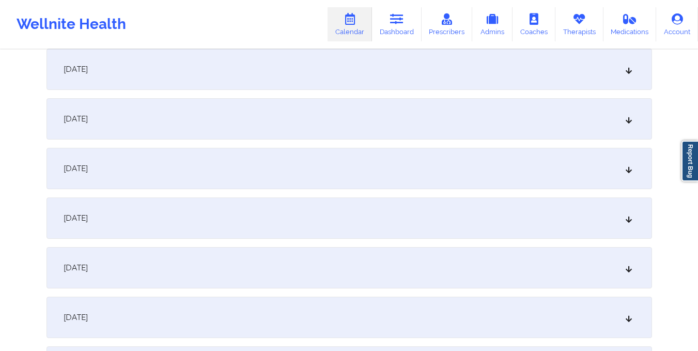
scroll to position [365, 0]
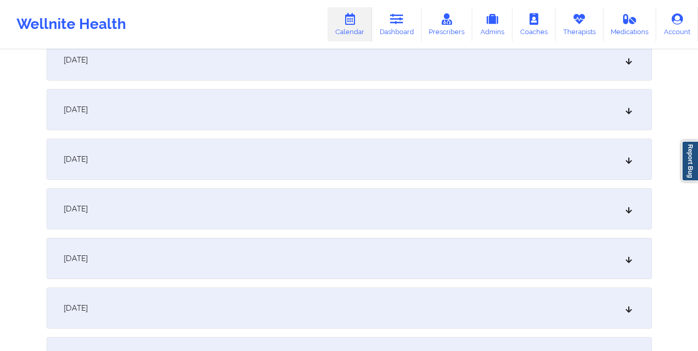
click at [341, 256] on div "October 9, 2025" at bounding box center [350, 258] width 606 height 41
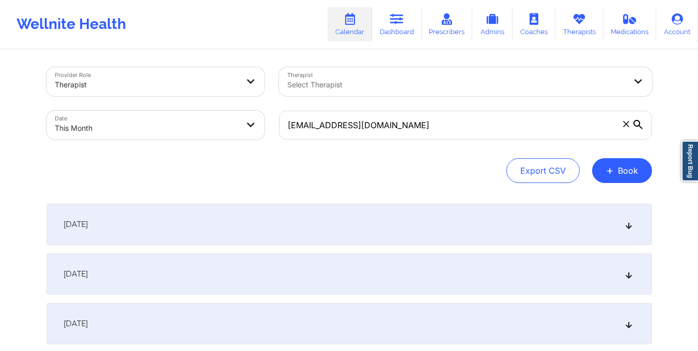
scroll to position [0, 0]
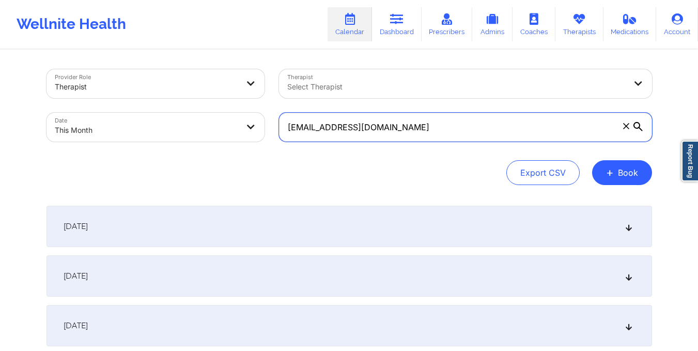
drag, startPoint x: 287, startPoint y: 127, endPoint x: 430, endPoint y: 126, distance: 142.7
click at [430, 126] on input "aimeeyu731@gmail.com" at bounding box center [465, 127] width 373 height 29
paste input "danielmensch123"
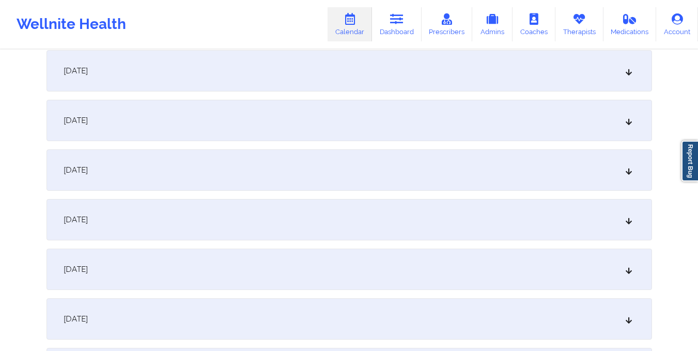
scroll to position [458, 0]
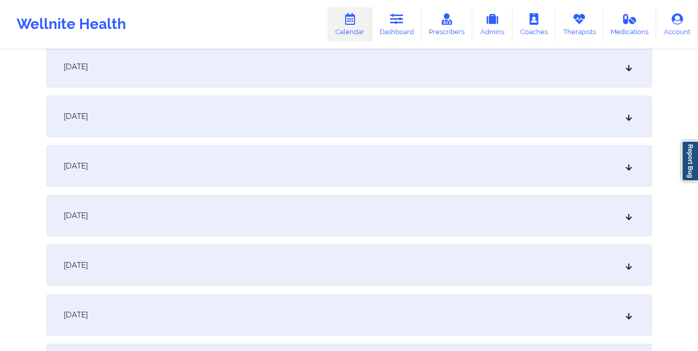
click at [440, 156] on div "October 9, 2025" at bounding box center [350, 165] width 606 height 41
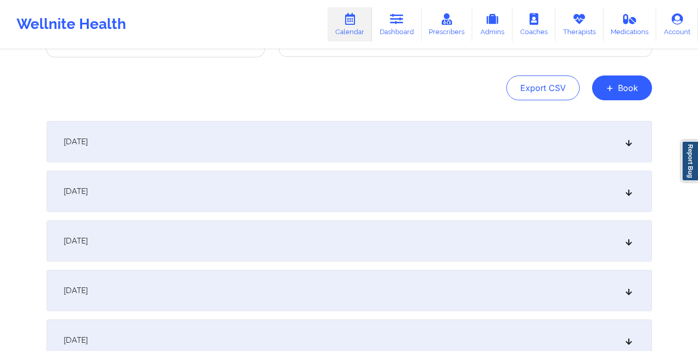
scroll to position [0, 0]
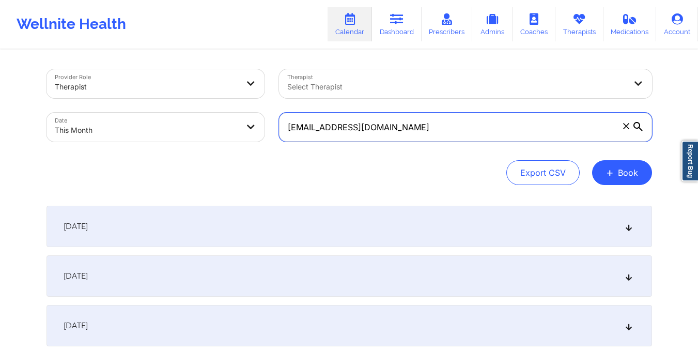
drag, startPoint x: 286, startPoint y: 130, endPoint x: 408, endPoint y: 127, distance: 122.0
click at [408, 127] on input "danielmensch123@gmail.com" at bounding box center [465, 127] width 373 height 29
type input "v"
paste input "lucasangelo99@gmail.com"
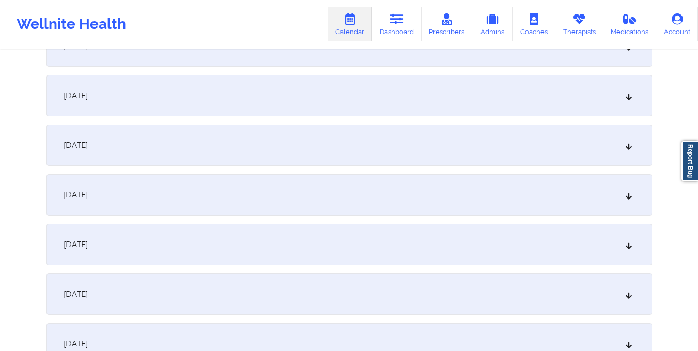
scroll to position [429, 0]
click at [403, 184] on div "October 9, 2025" at bounding box center [350, 194] width 606 height 41
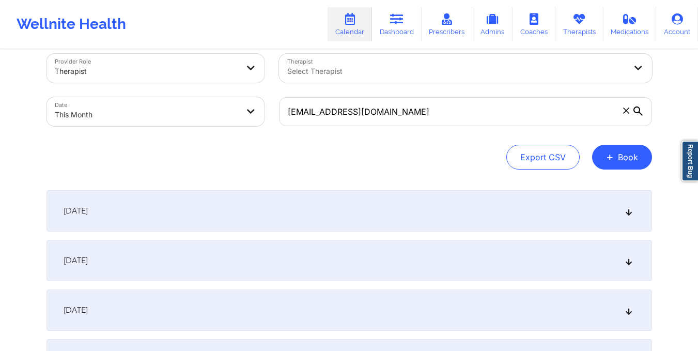
scroll to position [0, 0]
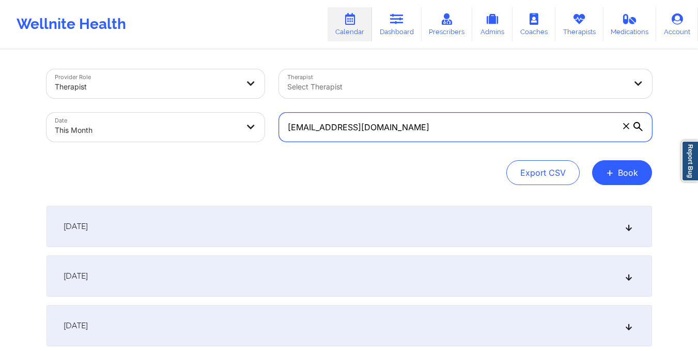
drag, startPoint x: 286, startPoint y: 135, endPoint x: 409, endPoint y: 141, distance: 123.2
click at [409, 141] on input "lucasangelo99@gmail.com" at bounding box center [465, 127] width 373 height 29
paste input "burchamjb@yahoo"
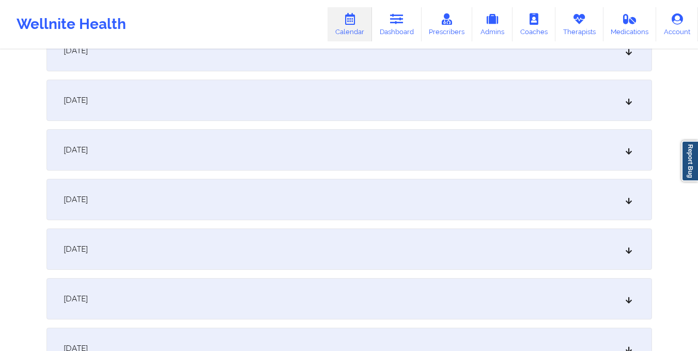
scroll to position [423, 0]
type input "burchamjb@yahoo.com"
click at [388, 191] on div "October 9, 2025" at bounding box center [350, 200] width 606 height 41
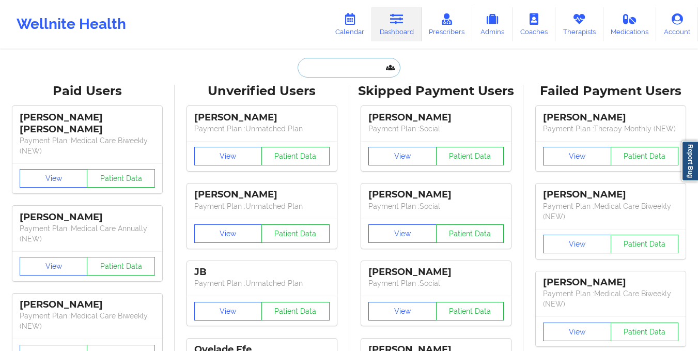
click at [332, 75] on input "text" at bounding box center [349, 68] width 102 height 20
paste input "[PERSON_NAME][EMAIL_ADDRESS][PERSON_NAME][DOMAIN_NAME]"
type input "[PERSON_NAME][EMAIL_ADDRESS][PERSON_NAME][DOMAIN_NAME]"
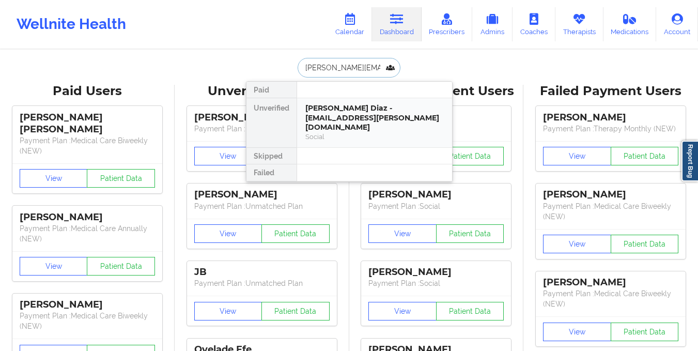
click at [343, 108] on div "[PERSON_NAME] Diaz - [EMAIL_ADDRESS][PERSON_NAME][DOMAIN_NAME]" at bounding box center [375, 117] width 139 height 29
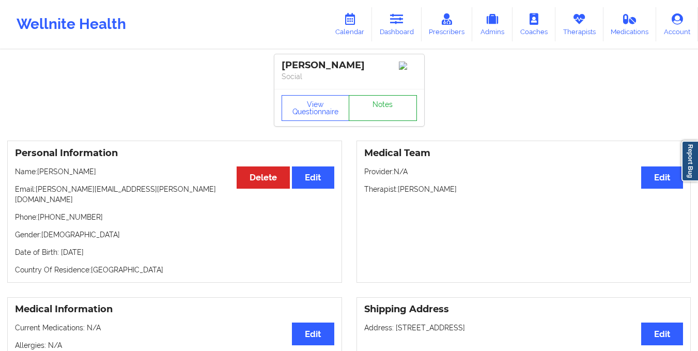
click at [369, 98] on link "Notes" at bounding box center [383, 108] width 68 height 26
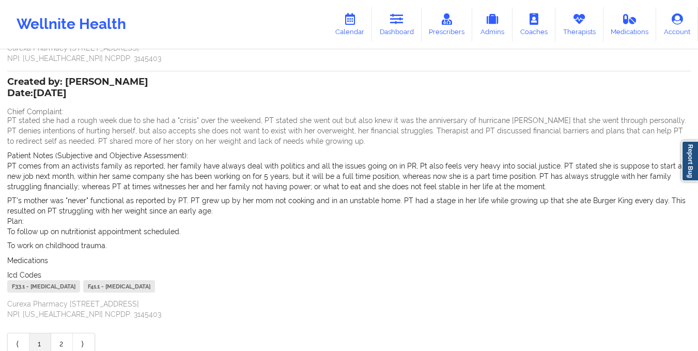
scroll to position [287, 0]
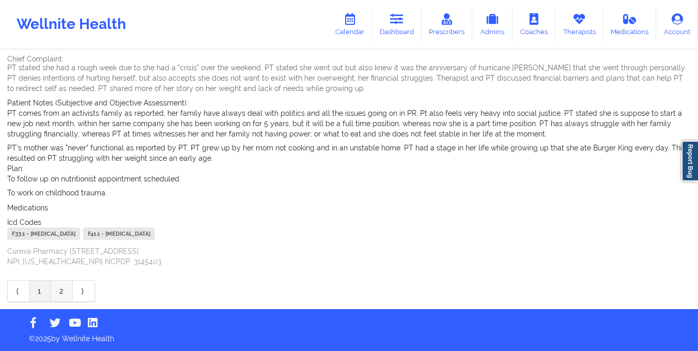
click at [64, 292] on link "2" at bounding box center [62, 291] width 22 height 21
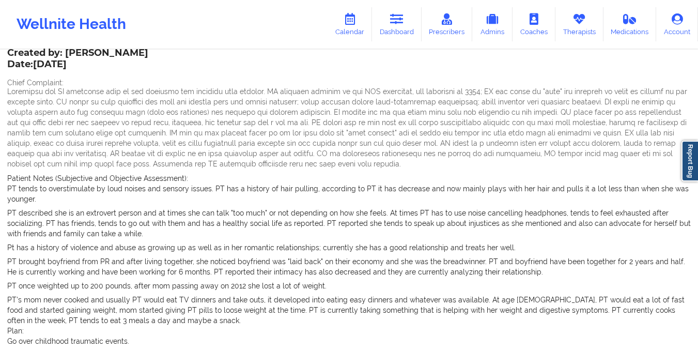
scroll to position [66, 0]
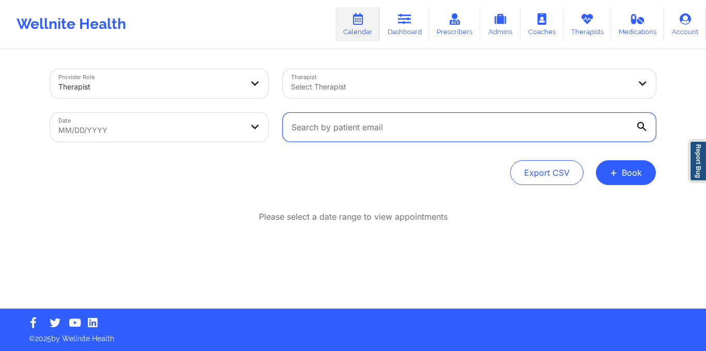
click at [292, 130] on input "text" at bounding box center [469, 127] width 373 height 29
paste input "johnston.sjg@gmail.com"
type input "johnston.sjg@gmail.com"
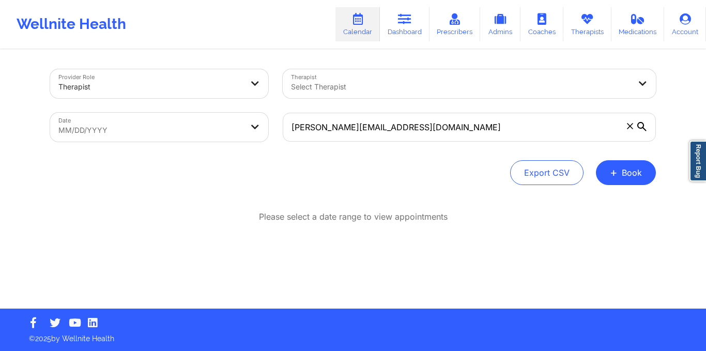
select select "2025-8"
select select "2025-9"
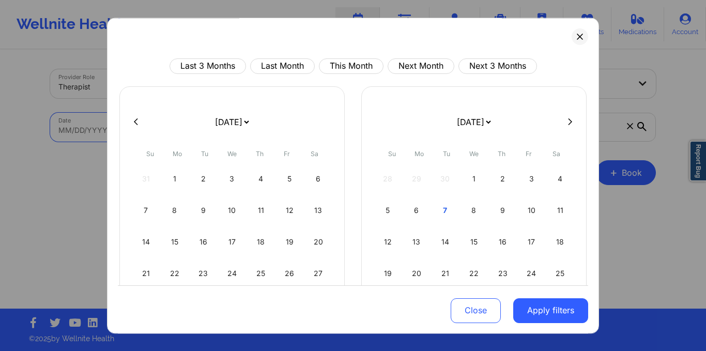
click at [236, 134] on body "Wellnite Health Calendar Dashboard Prescribers Admins Coaches Therapists Medica…" at bounding box center [353, 175] width 706 height 351
click at [334, 60] on button "This Month" at bounding box center [351, 66] width 65 height 16
select select "2025-9"
select select "2025-10"
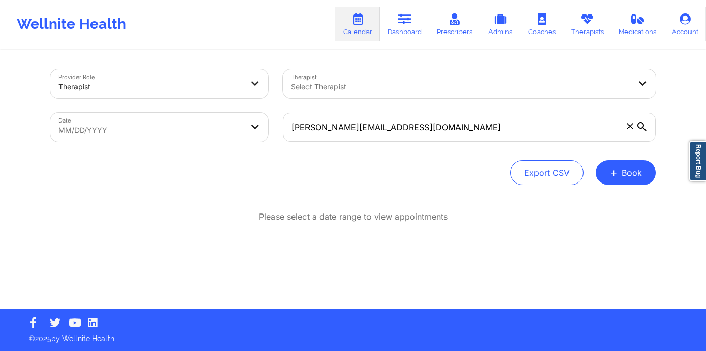
select select "2025-8"
select select "2025-9"
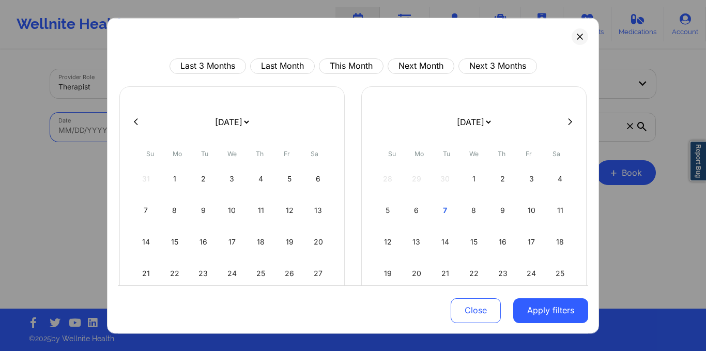
click at [217, 120] on body "Wellnite Health Calendar Dashboard Prescribers Admins Coaches Therapists Medica…" at bounding box center [353, 175] width 706 height 351
click at [335, 58] on button "This Month" at bounding box center [351, 66] width 65 height 16
select select "2025-9"
select select "2025-10"
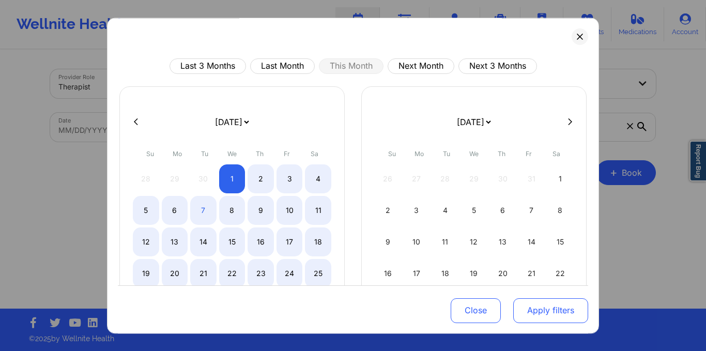
click at [526, 317] on button "Apply filters" at bounding box center [550, 310] width 75 height 25
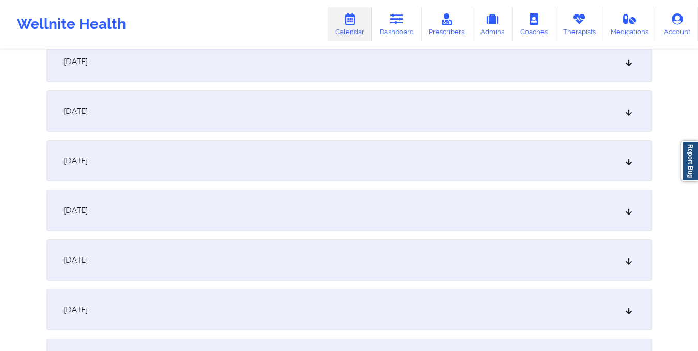
scroll to position [318, 0]
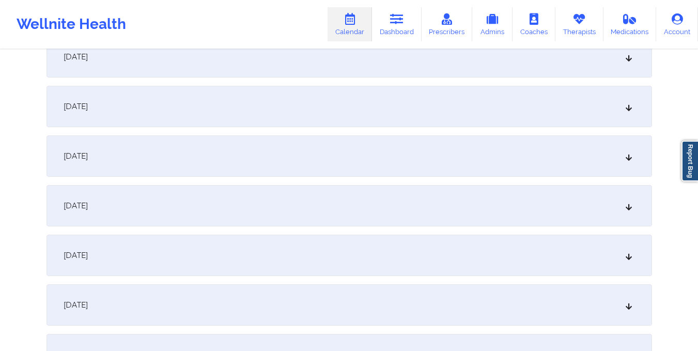
drag, startPoint x: 413, startPoint y: 291, endPoint x: 352, endPoint y: 308, distance: 62.7
click at [352, 308] on div "October 9, 2025" at bounding box center [350, 304] width 606 height 41
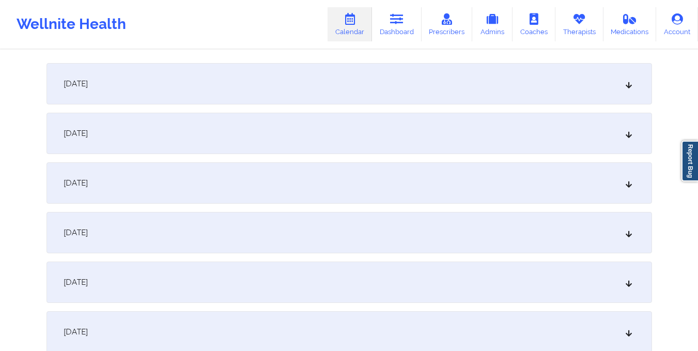
scroll to position [0, 0]
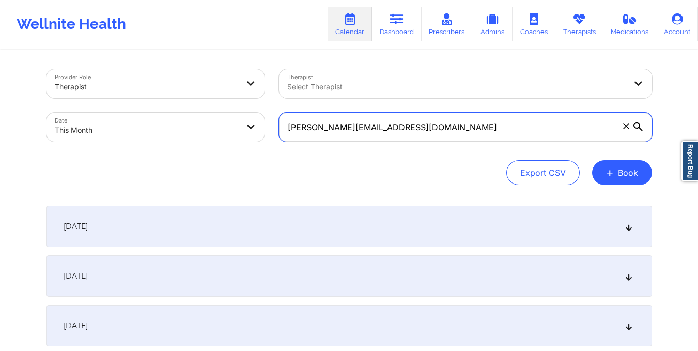
drag, startPoint x: 282, startPoint y: 130, endPoint x: 409, endPoint y: 150, distance: 128.2
click at [409, 150] on div "Provider Role Therapist Therapist Select Therapist Date This Month johnston.sjg…" at bounding box center [350, 127] width 606 height 116
paste input "malvarez503@icloud"
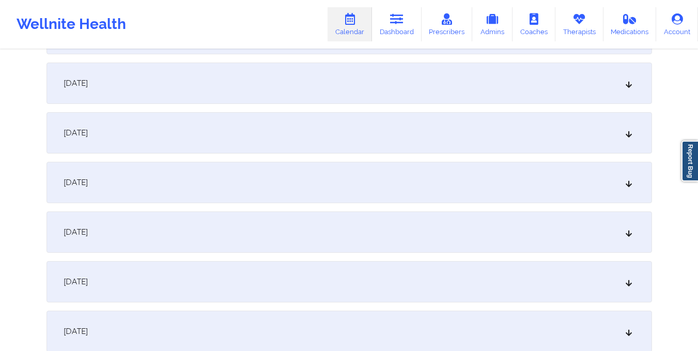
scroll to position [433, 0]
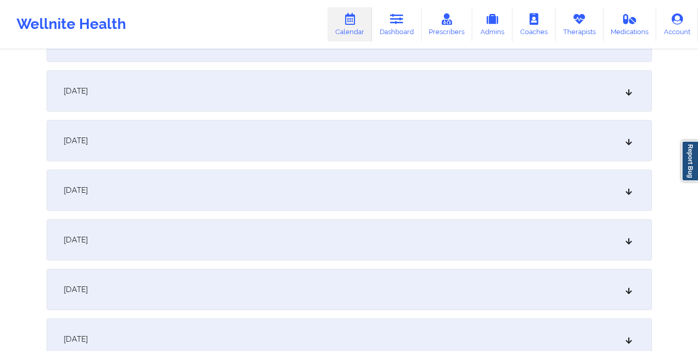
type input "malvarez503@icloud.com"
click at [248, 198] on div "October 9, 2025" at bounding box center [350, 190] width 606 height 41
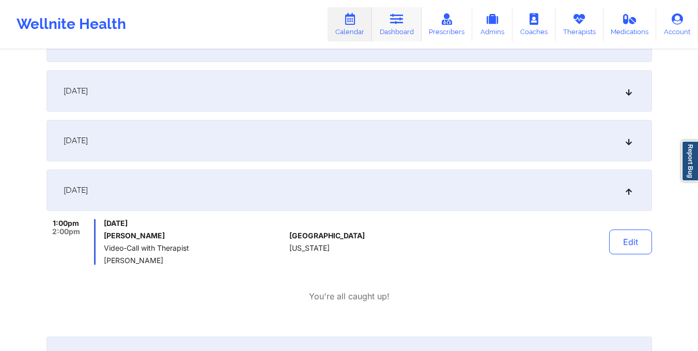
click at [383, 33] on link "Dashboard" at bounding box center [397, 24] width 50 height 34
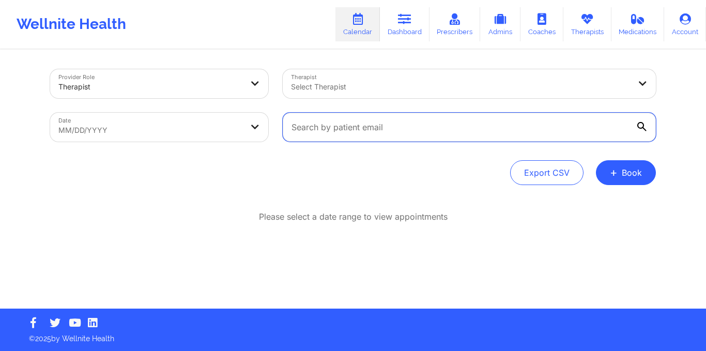
click at [307, 138] on input "text" at bounding box center [469, 127] width 373 height 29
paste input "malvarez503@icloud.com"
type input "malvarez503@icloud.com"
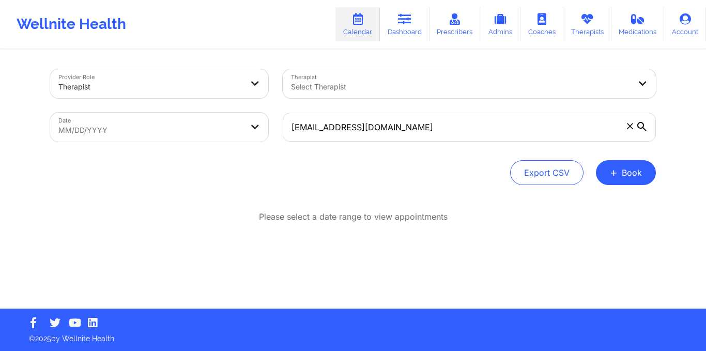
select select "2025-8"
select select "2025-9"
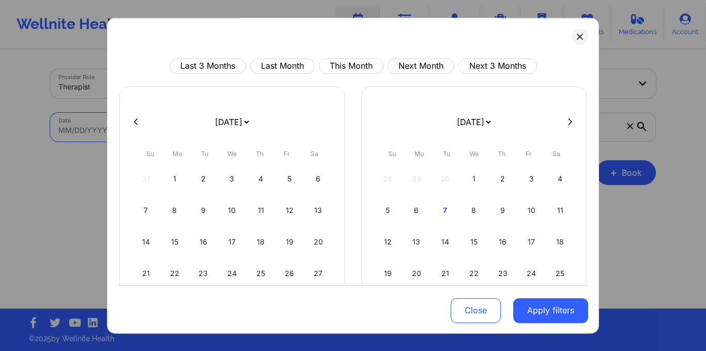
click at [190, 130] on body "Wellnite Health Calendar Dashboard Prescribers Admins Coaches Therapists Medica…" at bounding box center [353, 175] width 706 height 351
drag, startPoint x: 356, startPoint y: 57, endPoint x: 356, endPoint y: 62, distance: 5.2
click at [356, 62] on div "Last 3 Months Last Month This Month Next Month Next 3 Months January 2019 Febru…" at bounding box center [353, 176] width 492 height 316
click at [356, 62] on button "This Month" at bounding box center [351, 66] width 65 height 16
select select "2025-9"
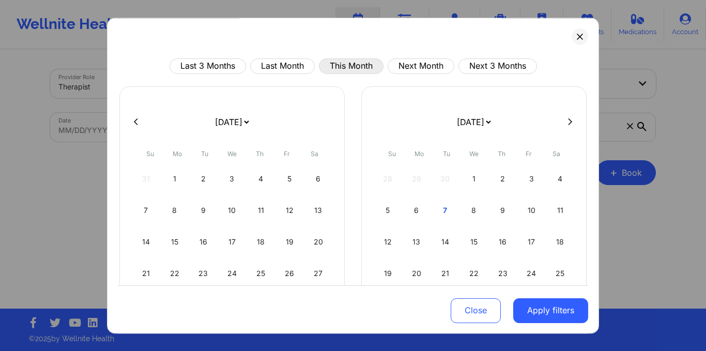
select select "2025-10"
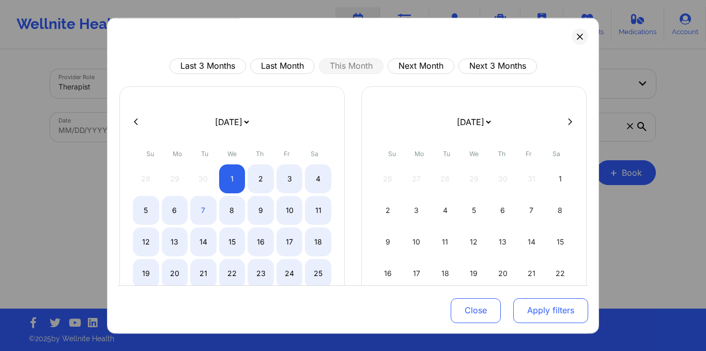
click at [542, 312] on button "Apply filters" at bounding box center [550, 310] width 75 height 25
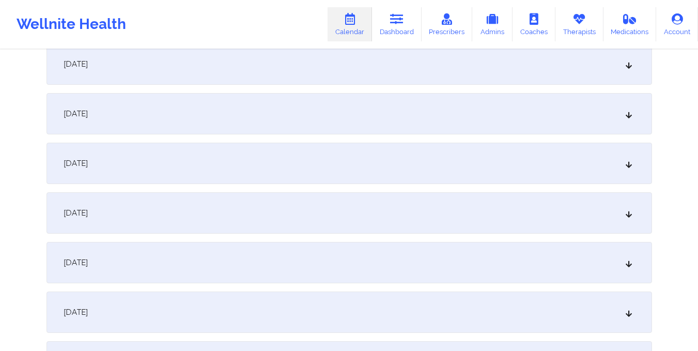
scroll to position [411, 0]
click at [431, 202] on div "October 9, 2025" at bounding box center [350, 212] width 606 height 41
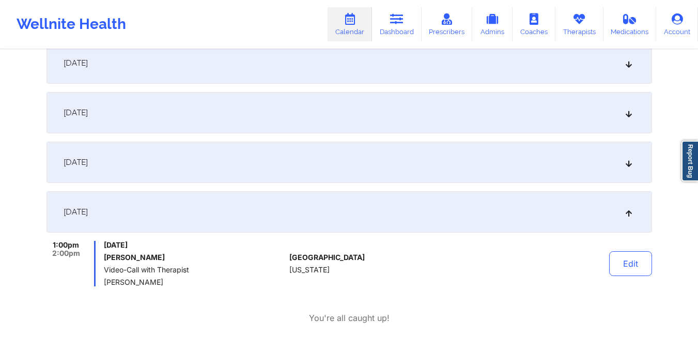
scroll to position [0, 0]
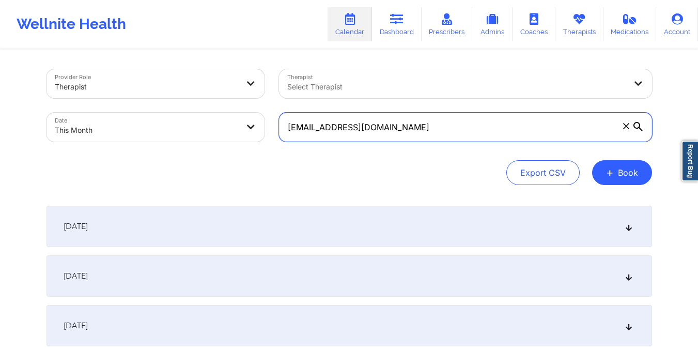
drag, startPoint x: 284, startPoint y: 125, endPoint x: 406, endPoint y: 158, distance: 126.3
click at [406, 158] on div "Provider Role Therapist Therapist Select Therapist Date This Month malvarez503@…" at bounding box center [350, 127] width 606 height 116
paste input "jowacki@gmail"
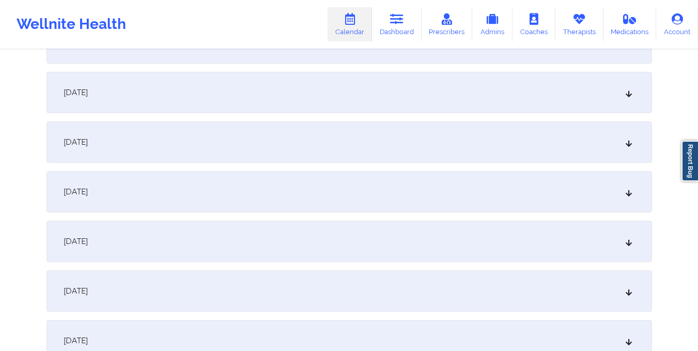
scroll to position [432, 0]
click at [370, 185] on div "October 9, 2025" at bounding box center [350, 191] width 606 height 41
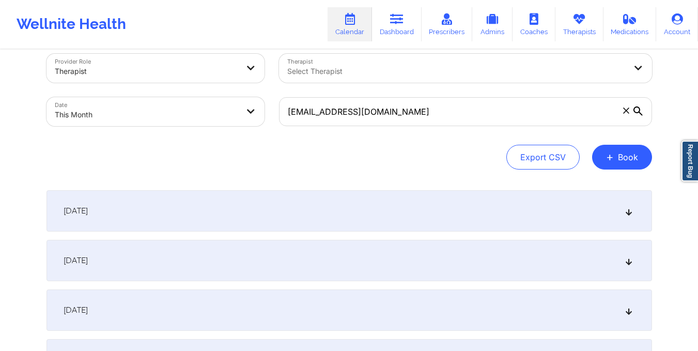
scroll to position [0, 0]
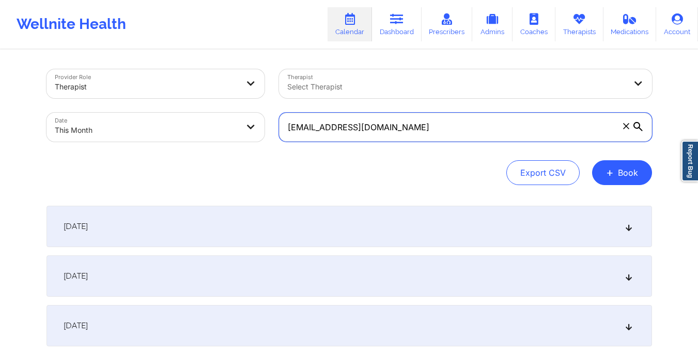
drag, startPoint x: 285, startPoint y: 130, endPoint x: 357, endPoint y: 141, distance: 72.7
click at [357, 141] on input "jowacki@gmail.com" at bounding box center [465, 127] width 373 height 29
paste input "hnston.sjg@gmail.com"
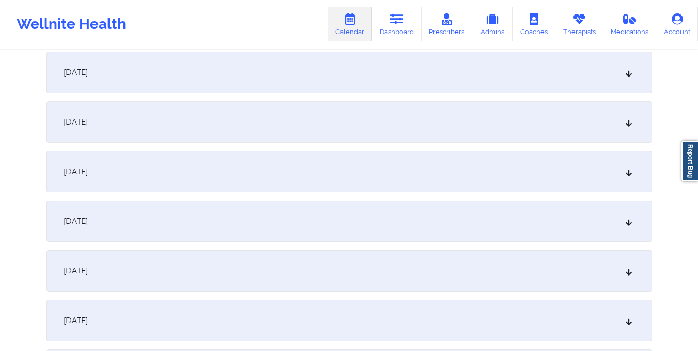
scroll to position [403, 0]
click at [344, 206] on div "October 9, 2025" at bounding box center [350, 220] width 606 height 41
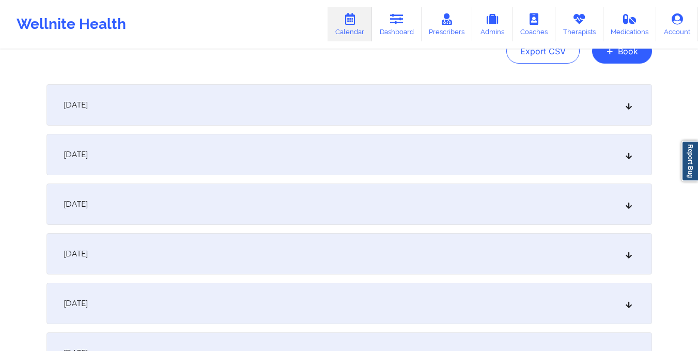
scroll to position [0, 0]
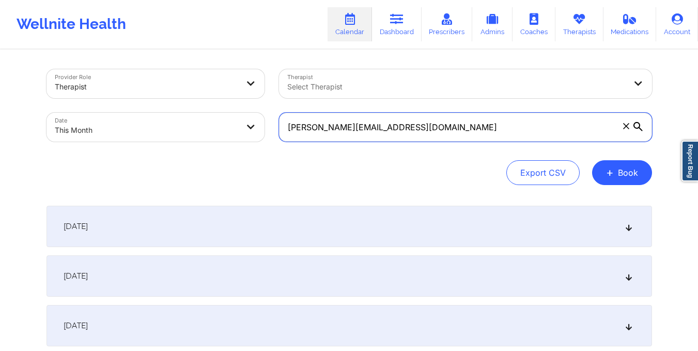
drag, startPoint x: 284, startPoint y: 134, endPoint x: 377, endPoint y: 159, distance: 96.3
click at [377, 159] on div "Provider Role Therapist Therapist Select Therapist Date This Month johnston.sjg…" at bounding box center [350, 127] width 606 height 116
paste input "ecaffin@gmail.com"
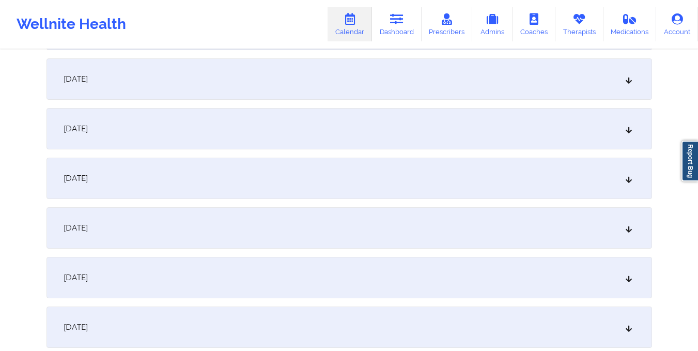
scroll to position [446, 0]
click at [361, 189] on div "October 9, 2025" at bounding box center [350, 177] width 606 height 41
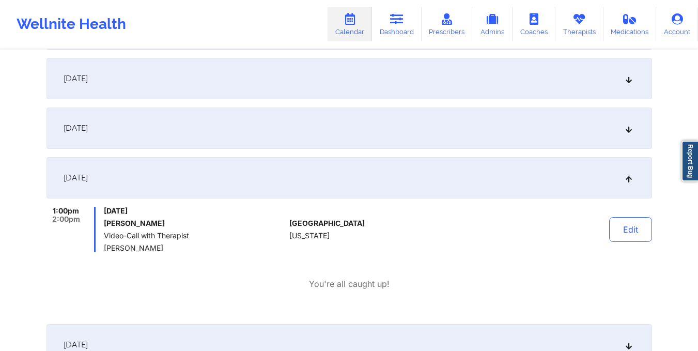
scroll to position [0, 0]
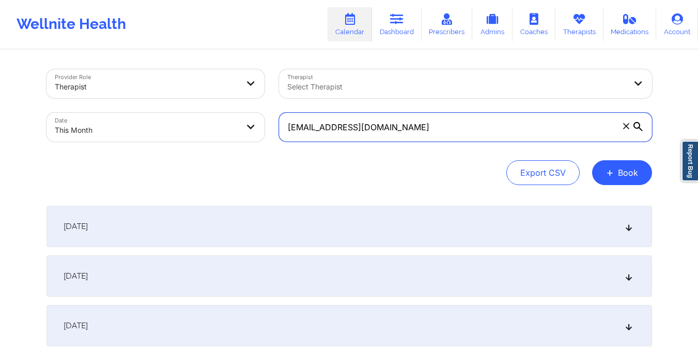
drag, startPoint x: 285, startPoint y: 126, endPoint x: 385, endPoint y: 133, distance: 99.6
click at [385, 133] on input "jecaffin@gmail.com" at bounding box center [465, 127] width 373 height 29
paste input "brmbursey72@att.net"
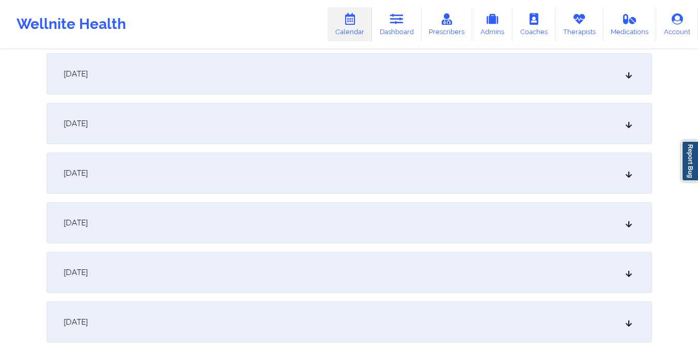
scroll to position [419, 0]
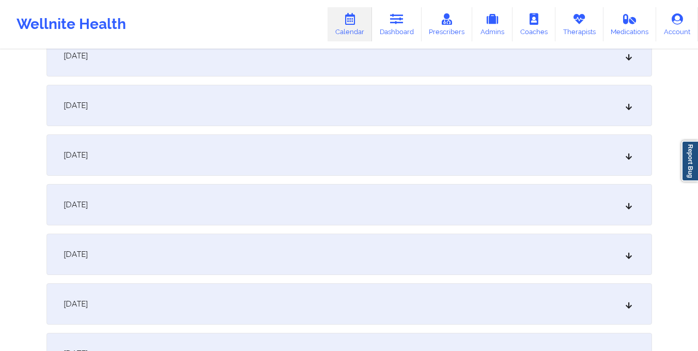
type input "brmbursey72@att.net"
click at [361, 196] on div "October 9, 2025" at bounding box center [350, 204] width 606 height 41
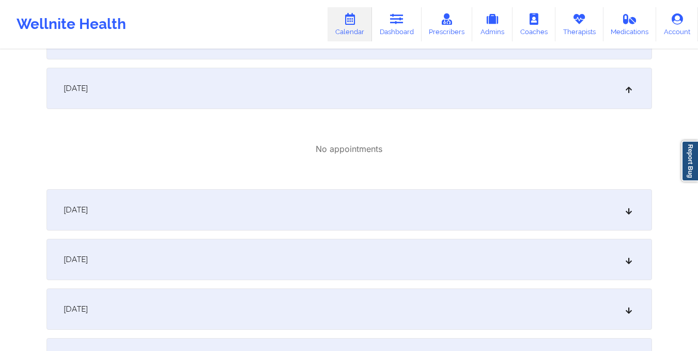
scroll to position [0, 0]
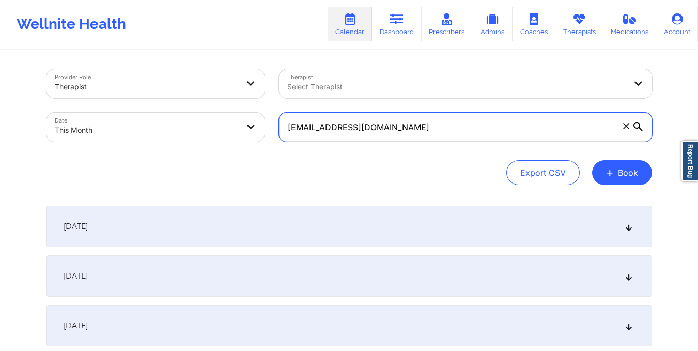
drag, startPoint x: 283, startPoint y: 131, endPoint x: 364, endPoint y: 146, distance: 83.0
click at [364, 146] on div "brmbursey72@att.net" at bounding box center [466, 126] width 388 height 43
